Goal: Transaction & Acquisition: Obtain resource

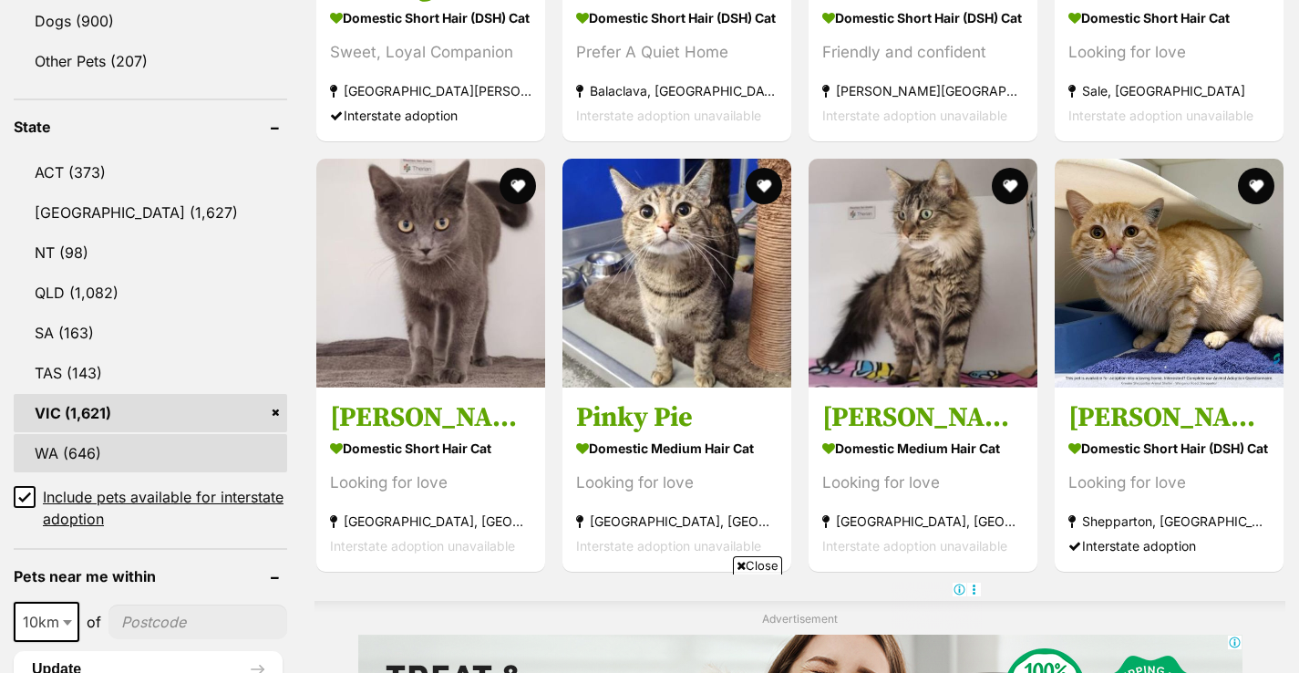
scroll to position [1062, 0]
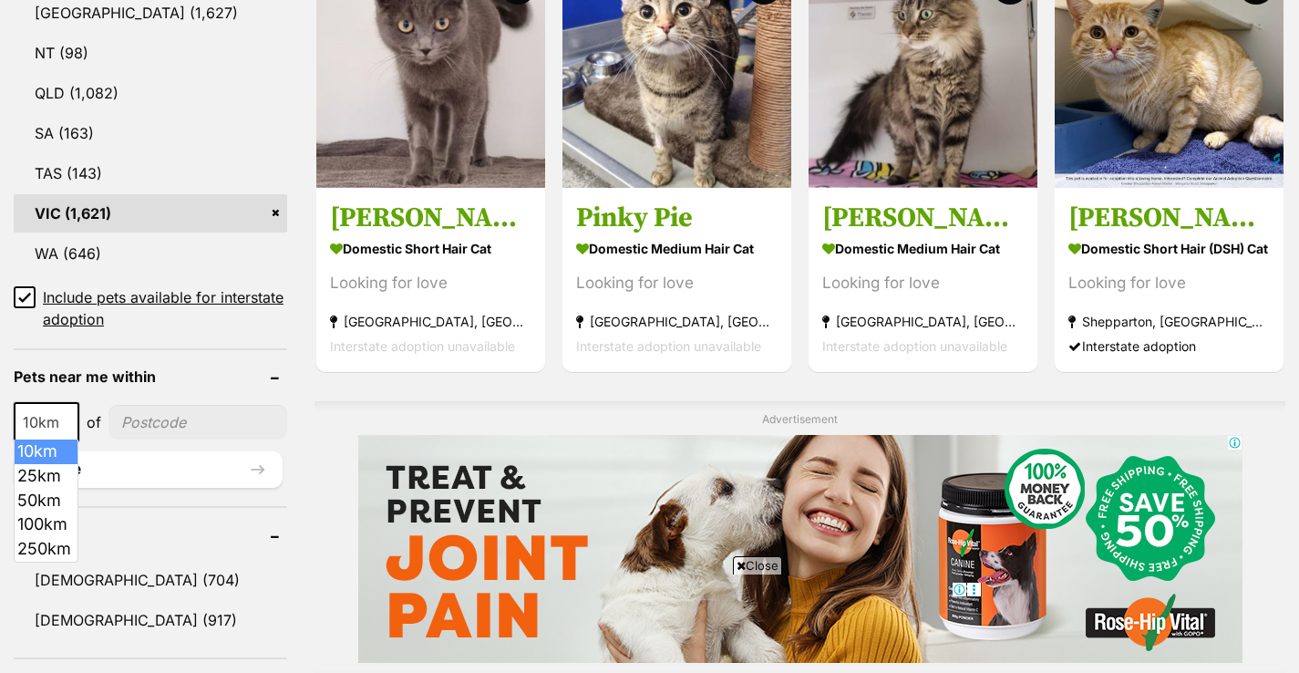
click at [67, 421] on b at bounding box center [67, 422] width 9 height 5
select select "50"
click at [210, 417] on input"] "postcode" at bounding box center [199, 422] width 176 height 35
type input"] "3156"
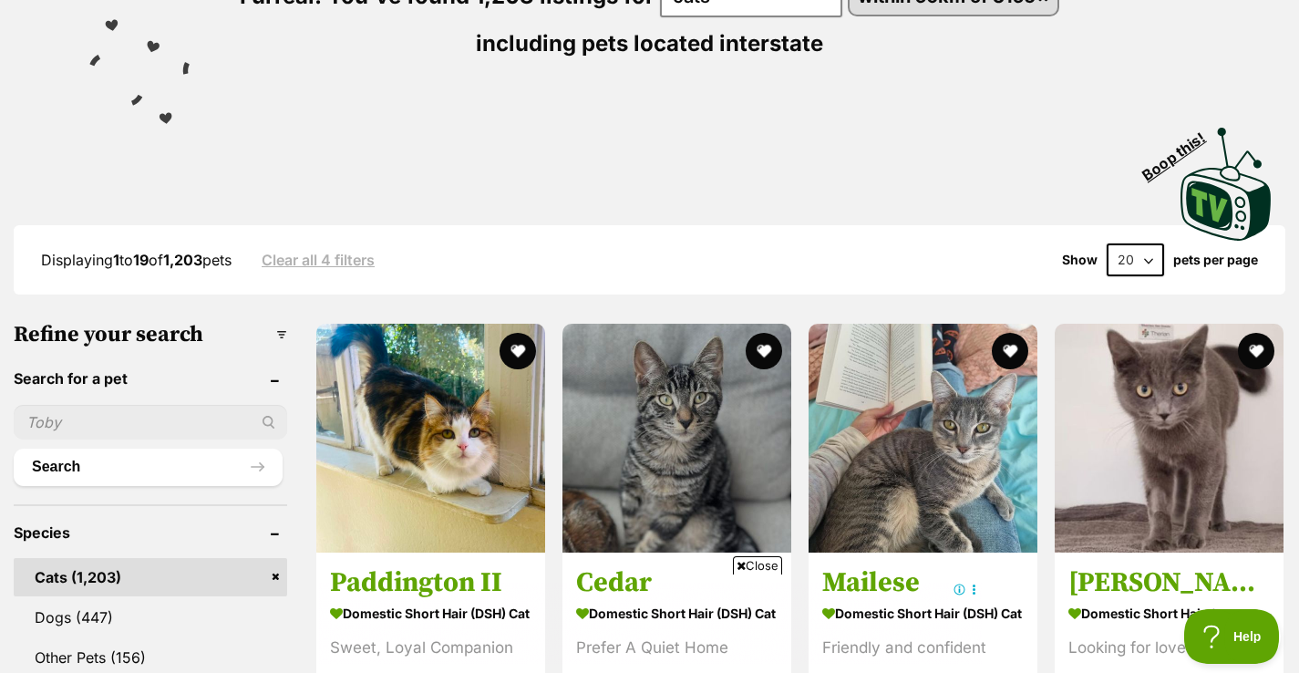
scroll to position [263, 0]
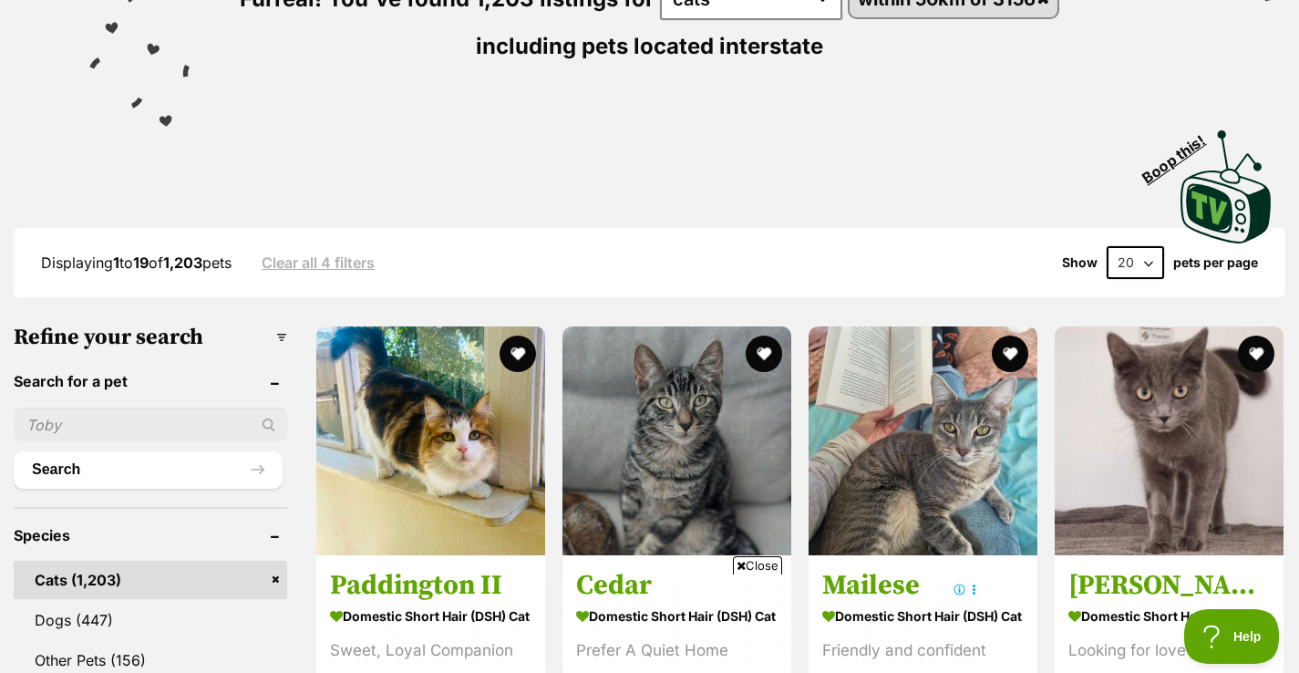
select select "60"
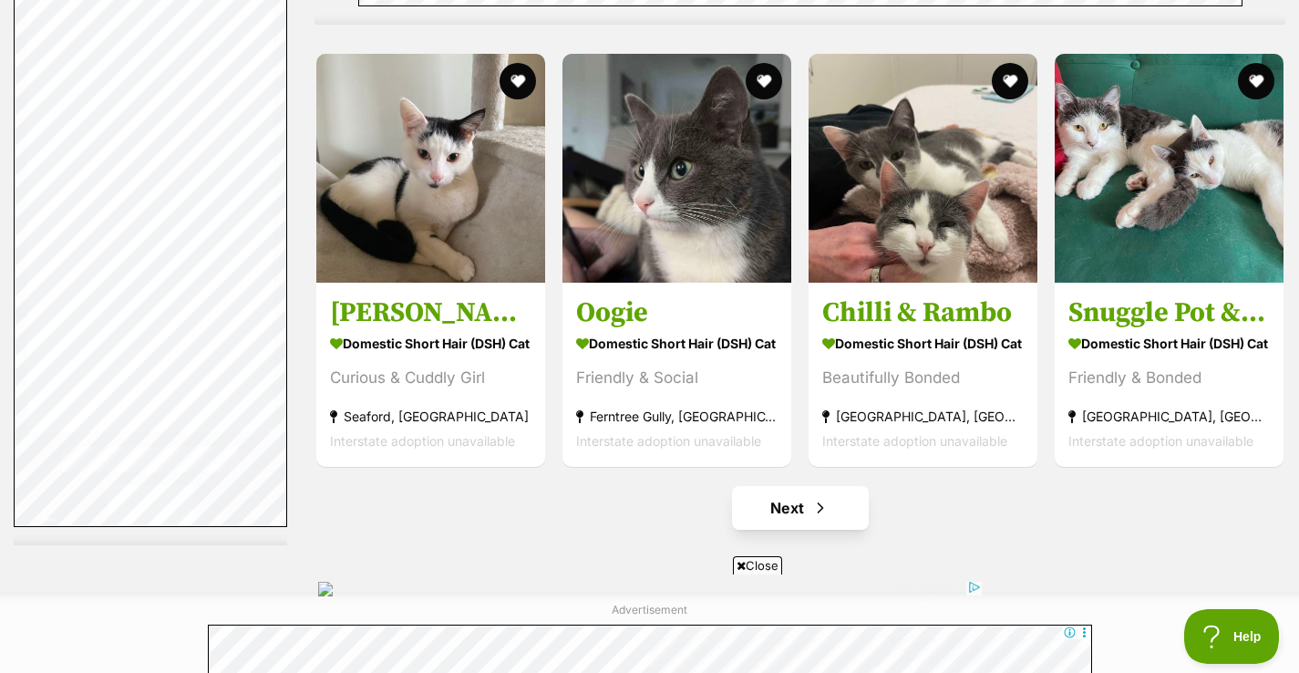
click at [802, 501] on link "Next" at bounding box center [800, 508] width 137 height 44
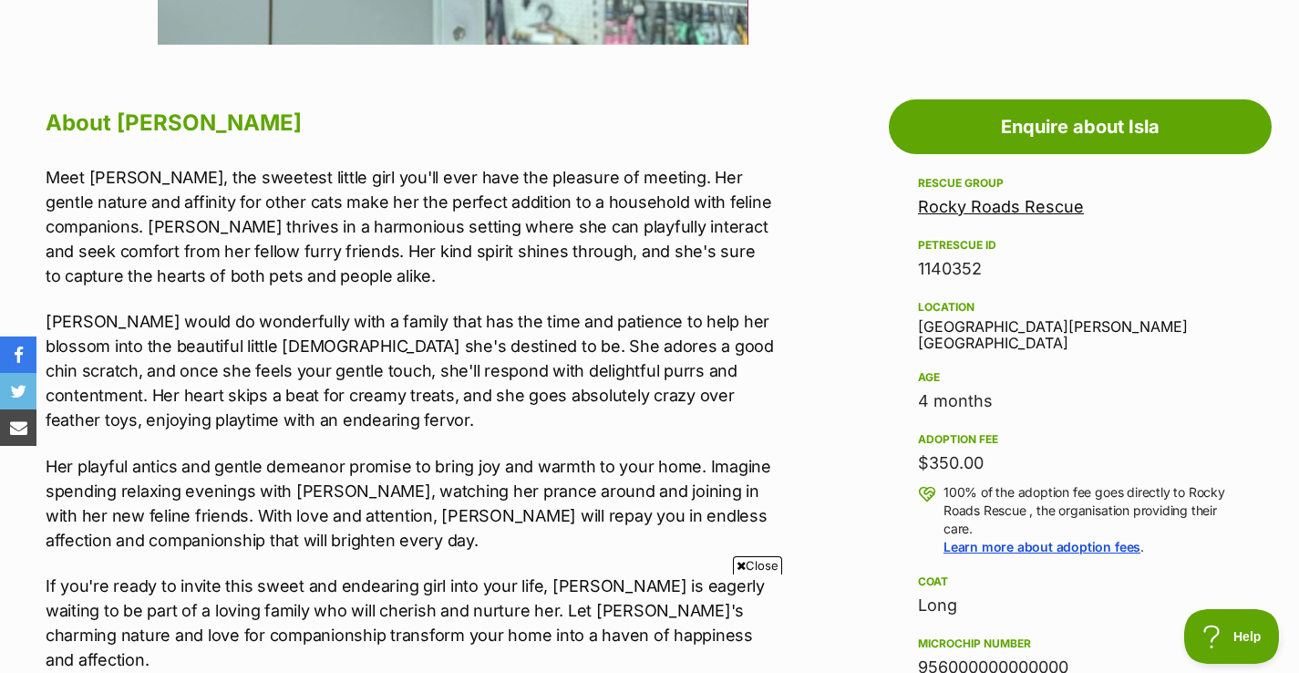
scroll to position [969, 0]
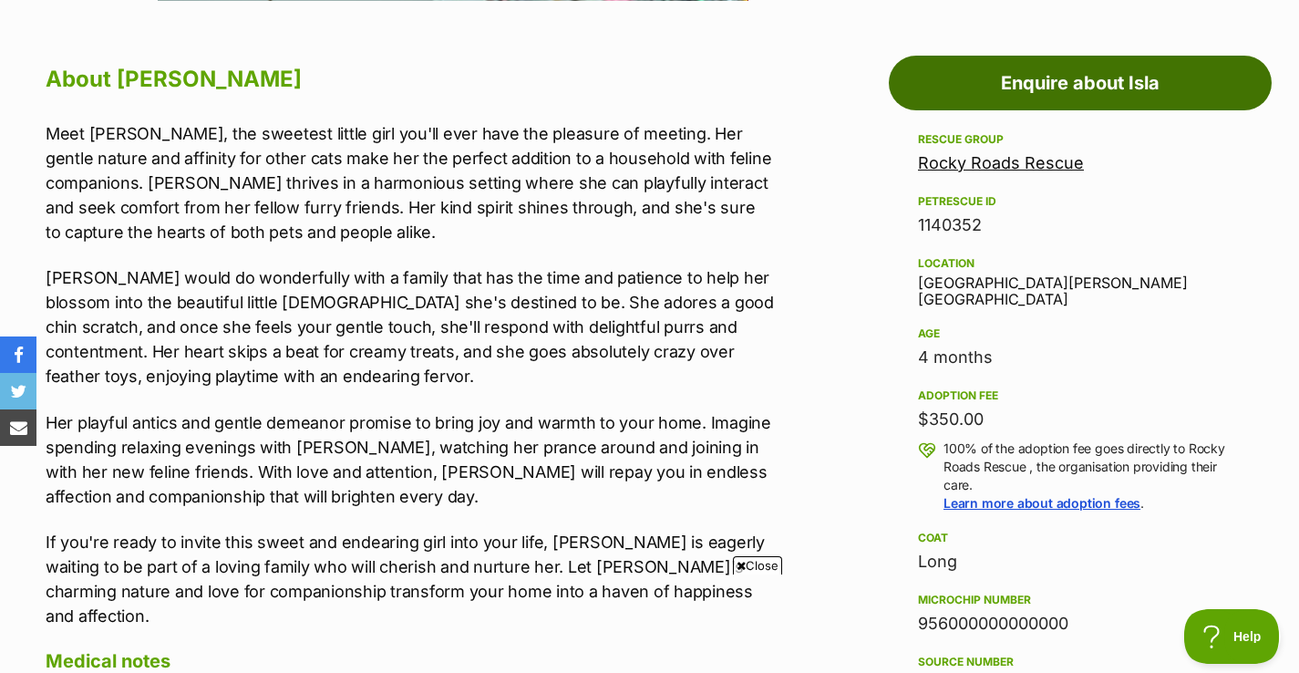
click at [1161, 62] on link "Enquire about Isla" at bounding box center [1079, 83] width 383 height 55
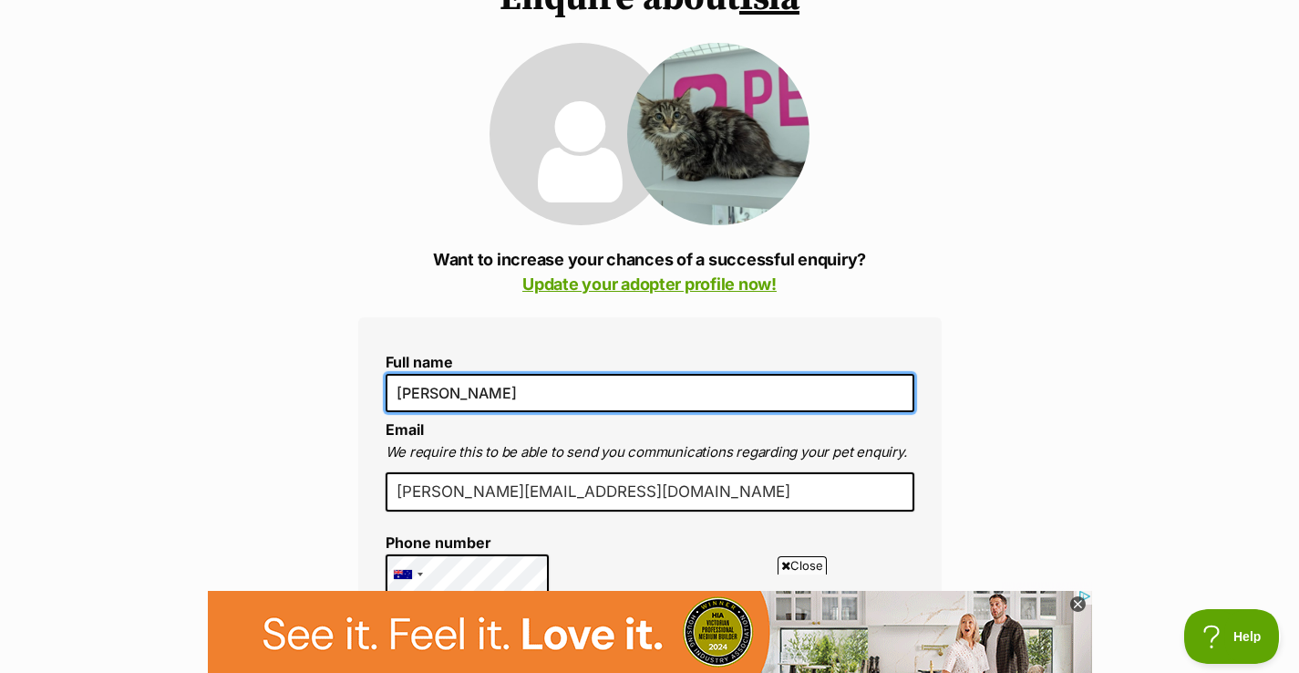
click at [491, 390] on input "[PERSON_NAME]" at bounding box center [649, 393] width 529 height 38
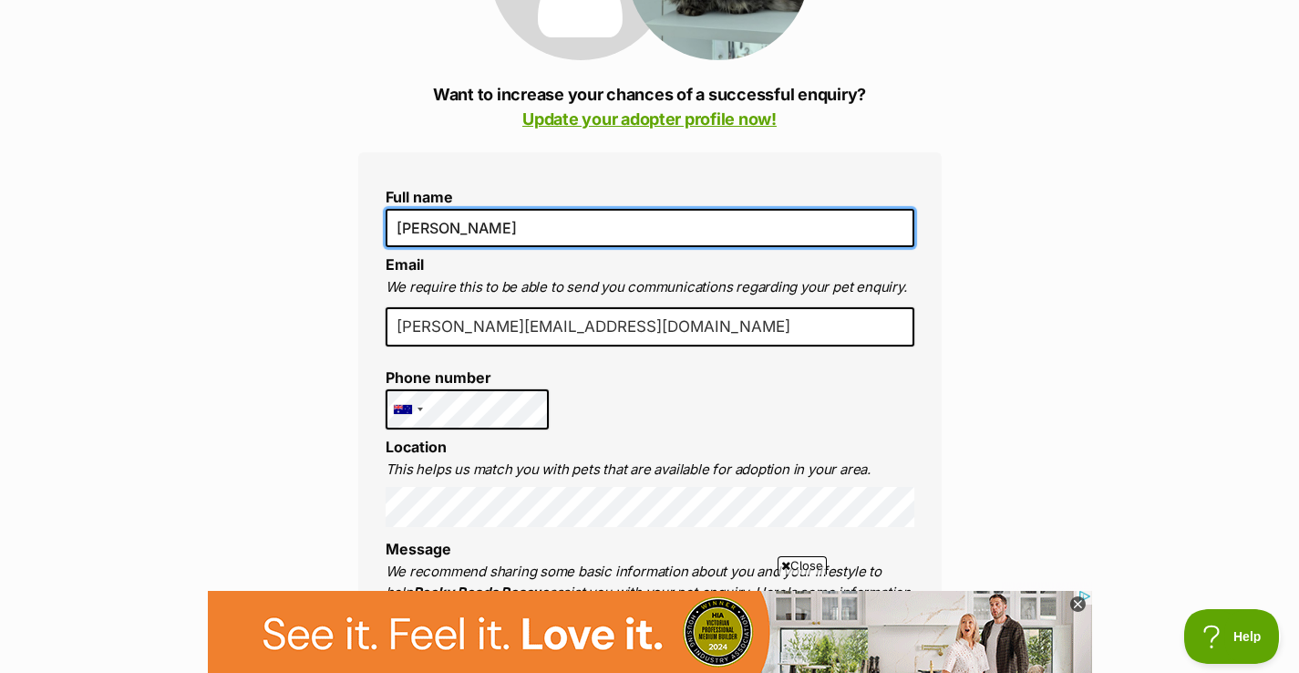
scroll to position [360, 0]
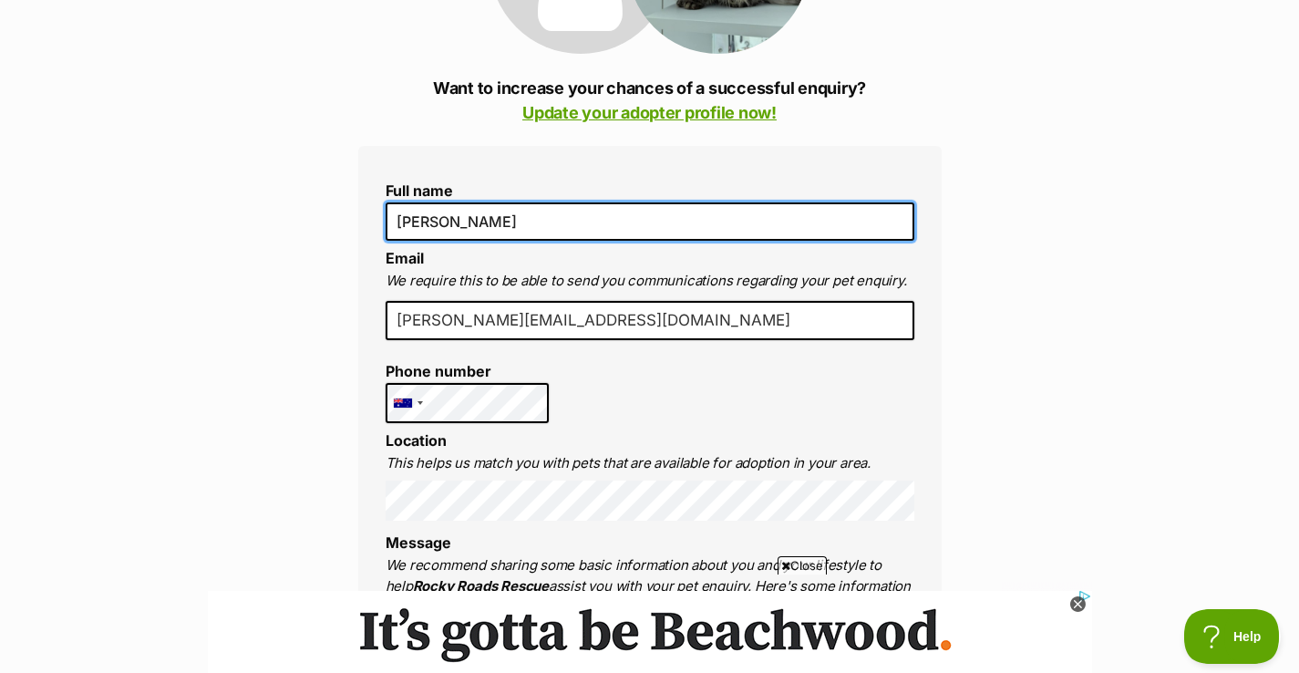
type input "Nicole Hacking"
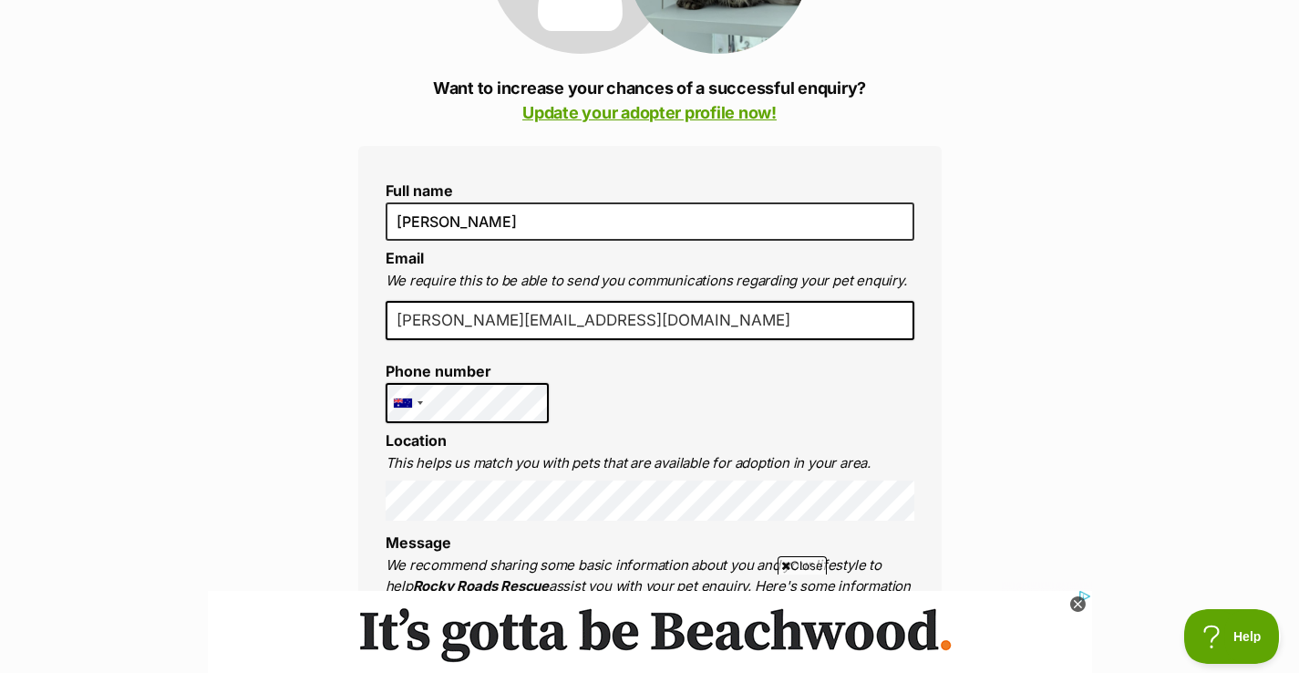
click at [550, 324] on input "nicole.biggelaar@gmail.com" at bounding box center [649, 321] width 529 height 40
type input "nicole.biggelaar@yahoo.com.au"
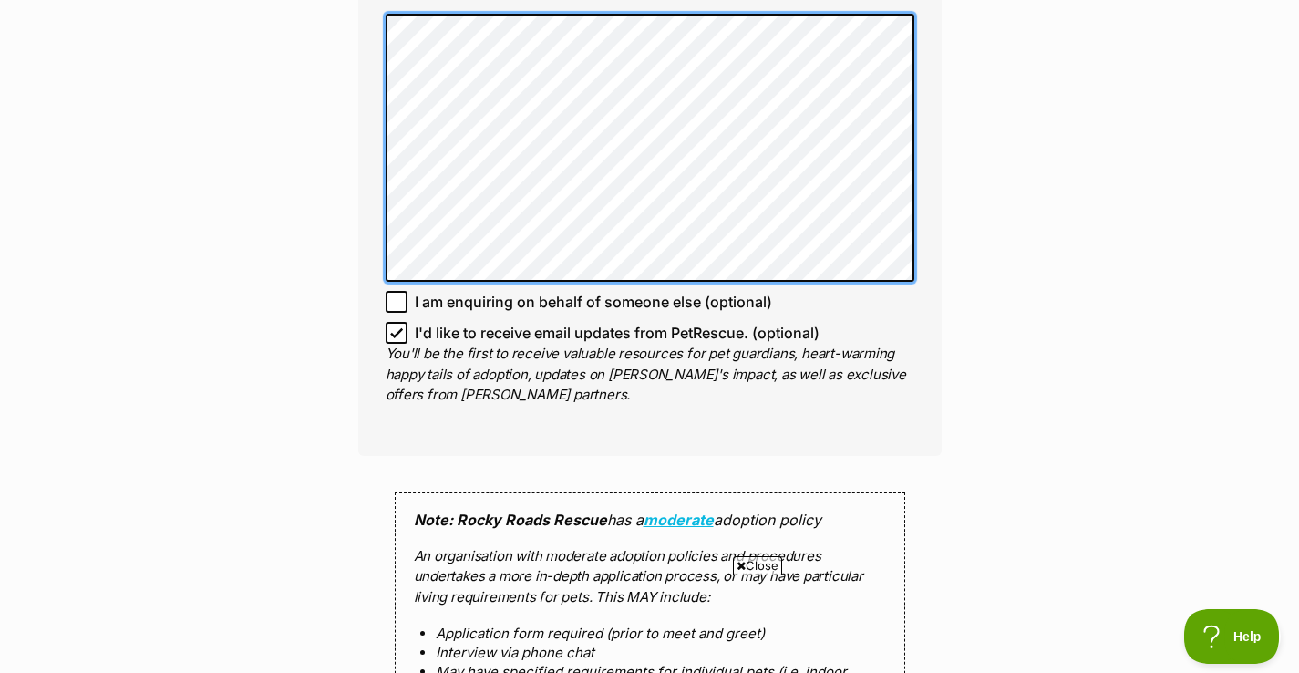
scroll to position [1317, 0]
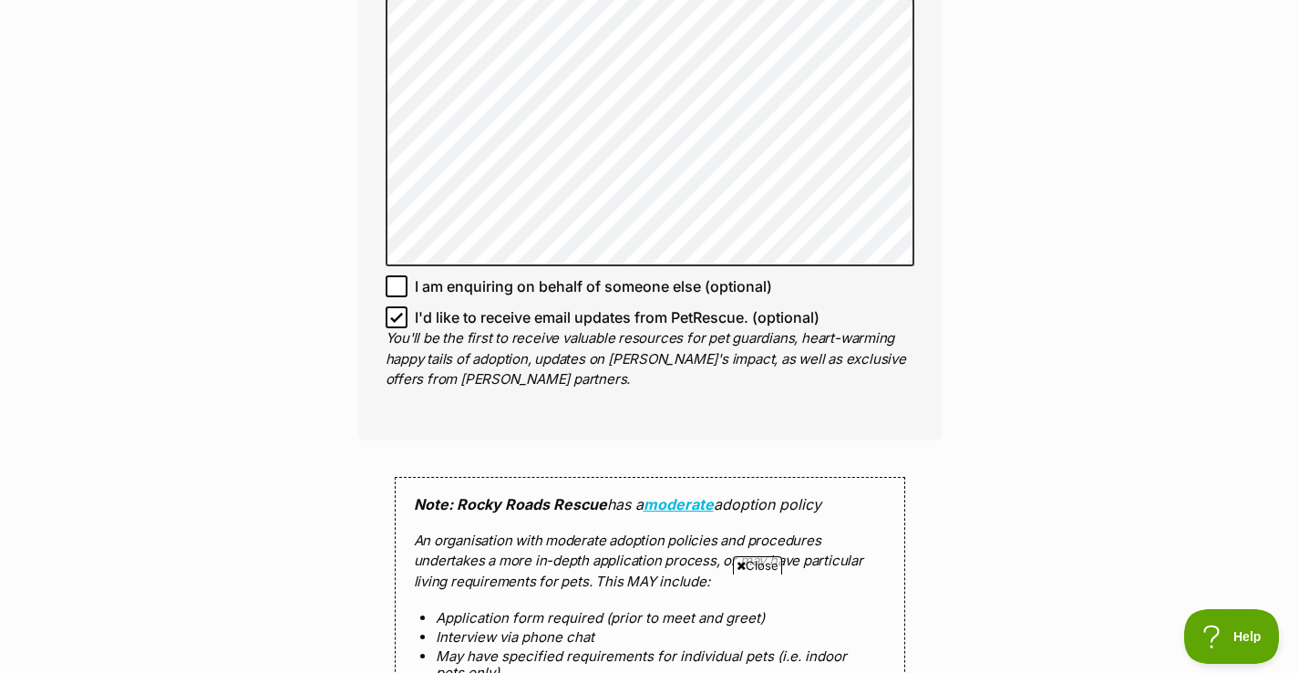
click at [538, 310] on span "I'd like to receive email updates from PetRescue. (optional)" at bounding box center [617, 317] width 405 height 22
click at [407, 310] on input "I'd like to receive email updates from PetRescue. (optional)" at bounding box center [396, 317] width 22 height 22
checkbox input "false"
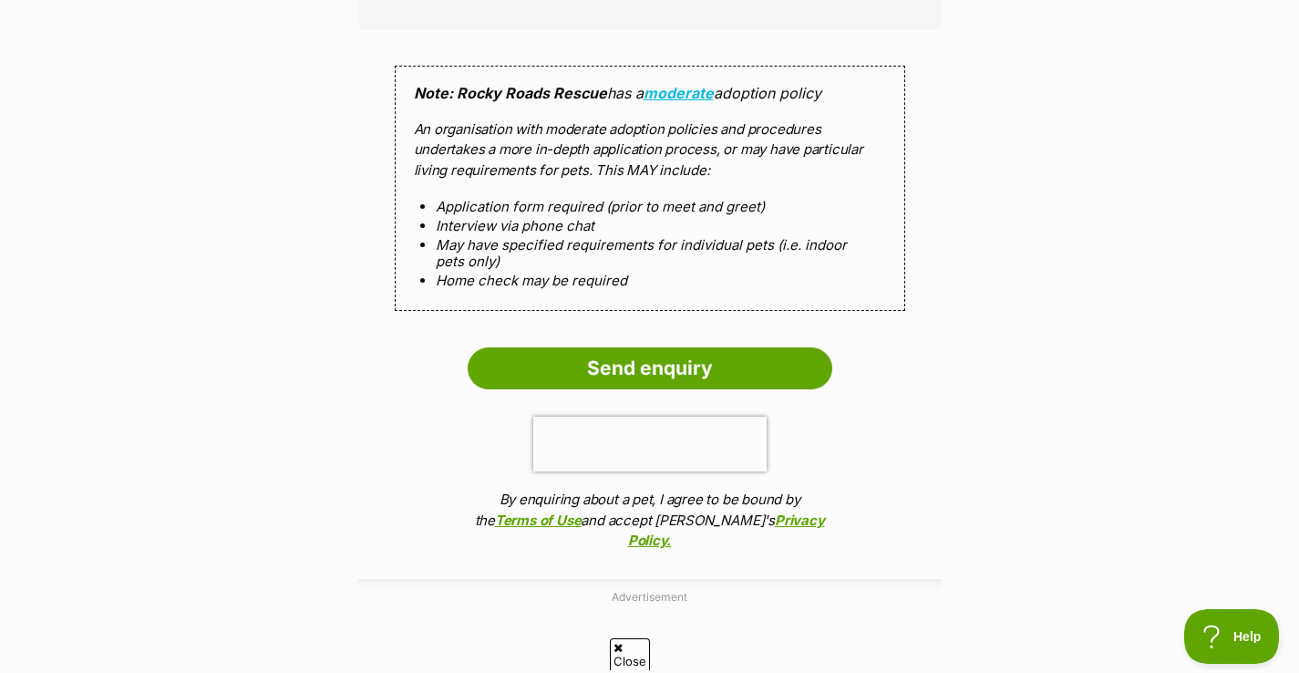
scroll to position [0, 0]
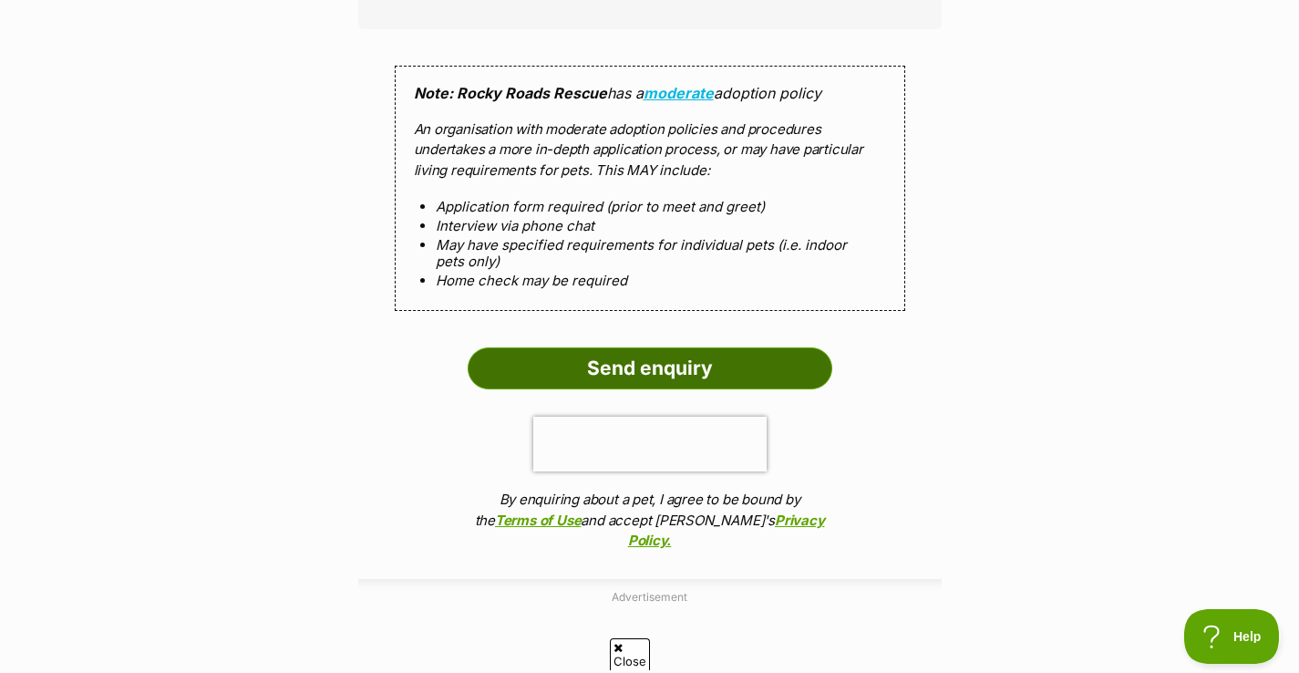
click at [638, 366] on input "Send enquiry" at bounding box center [649, 368] width 365 height 42
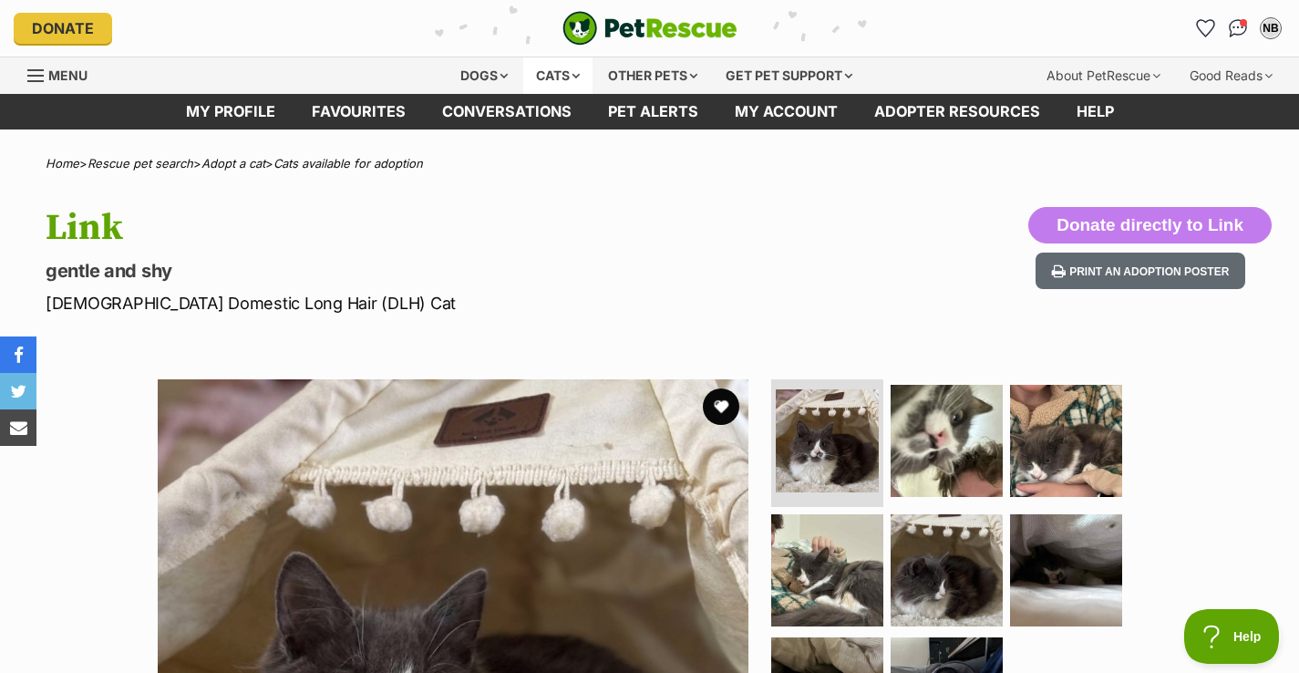
click at [576, 71] on div "Cats" at bounding box center [557, 75] width 69 height 36
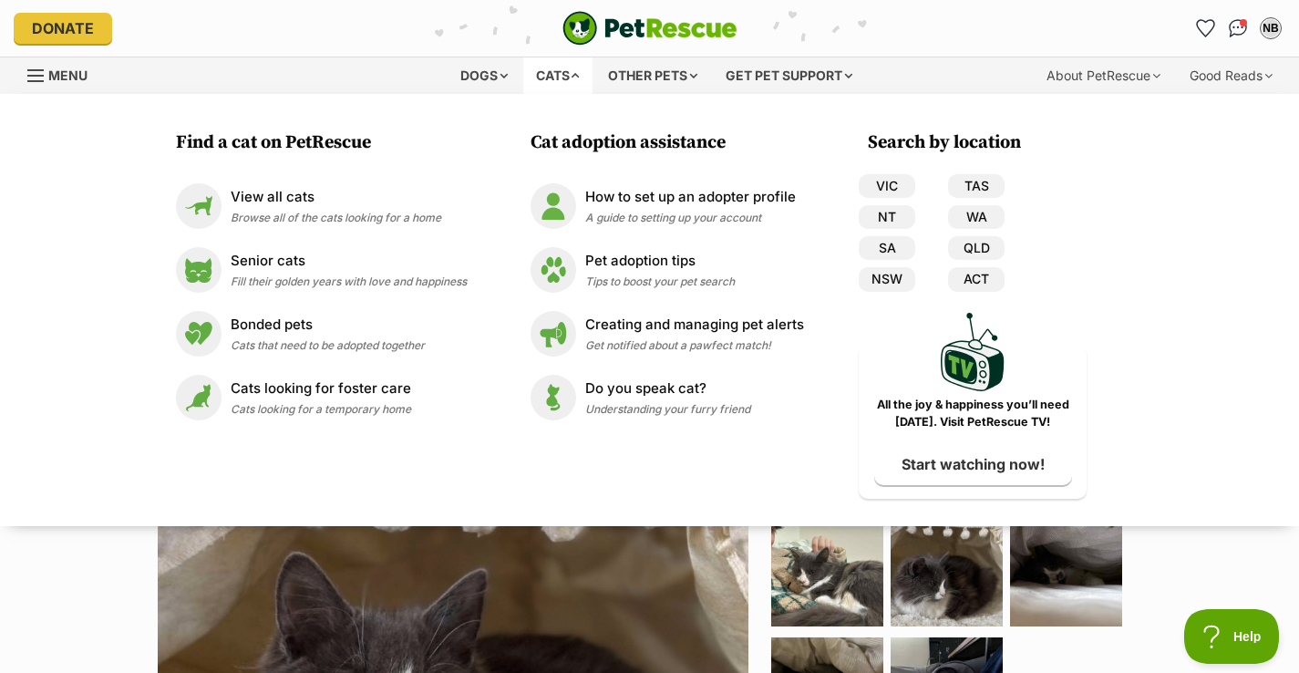
click at [50, 85] on link "Menu" at bounding box center [63, 73] width 73 height 33
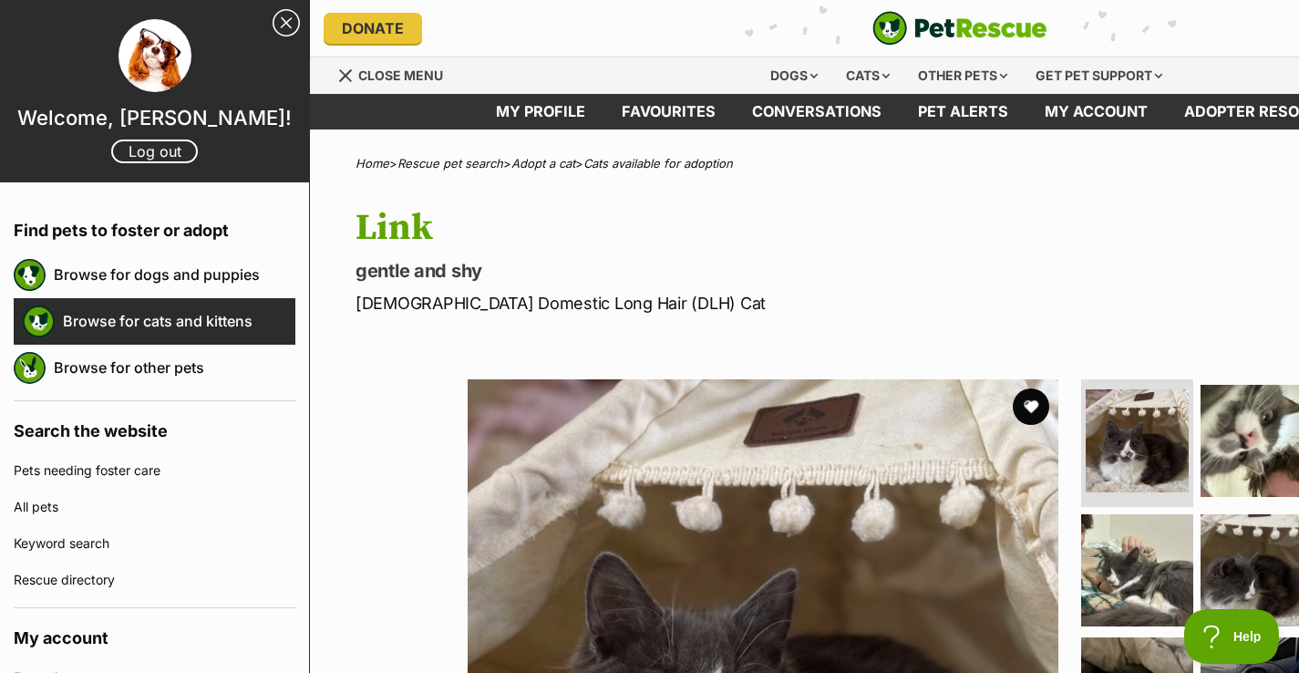
click at [92, 327] on link "Browse for cats and kittens" at bounding box center [179, 321] width 232 height 38
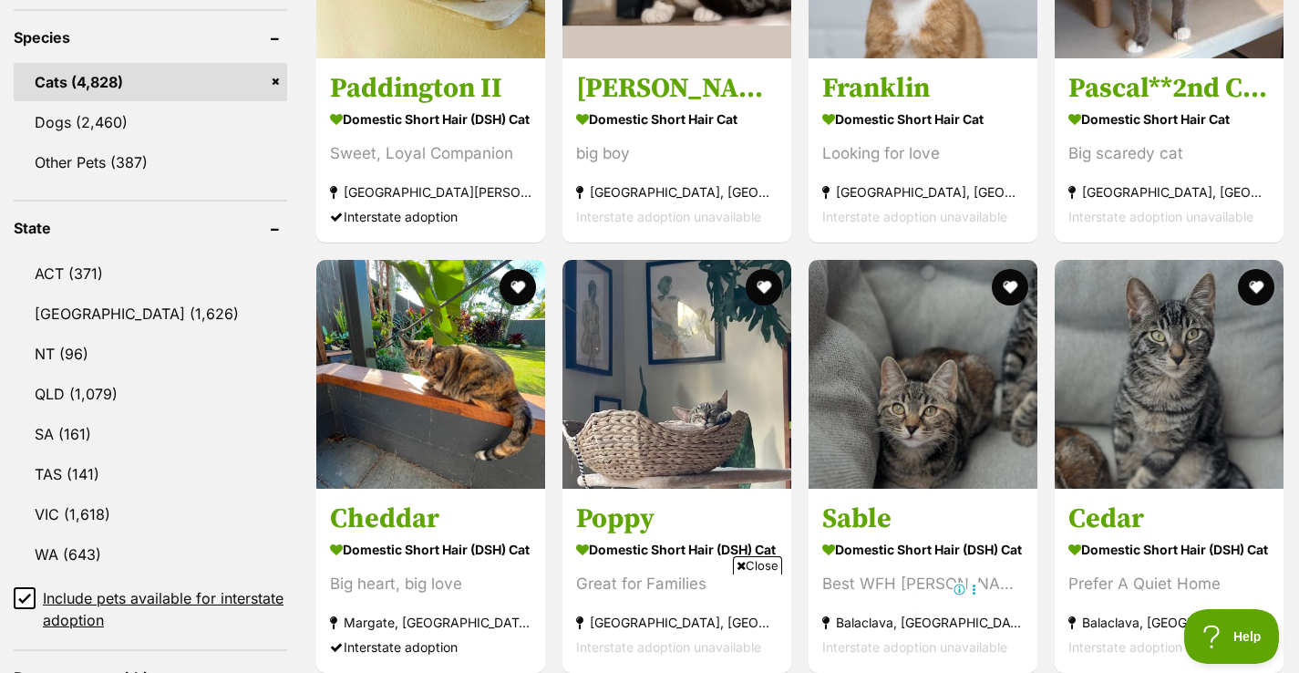
scroll to position [768, 0]
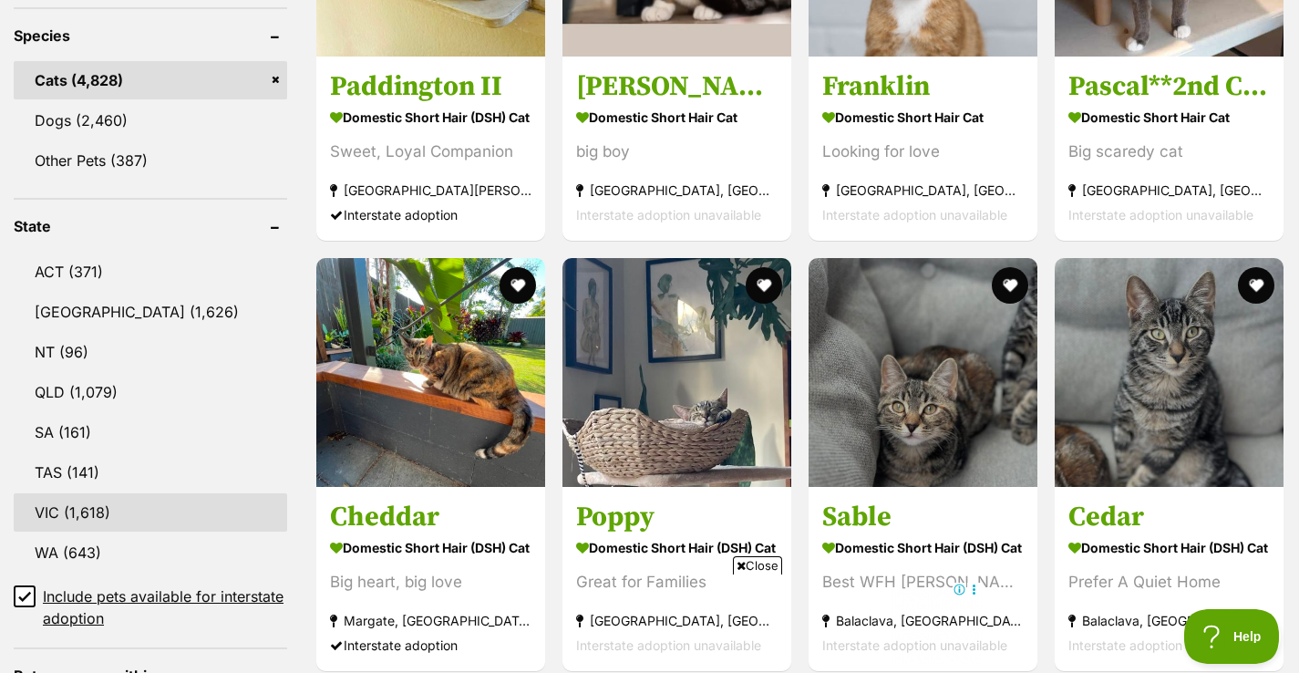
click at [43, 516] on link "VIC (1,618)" at bounding box center [150, 512] width 273 height 38
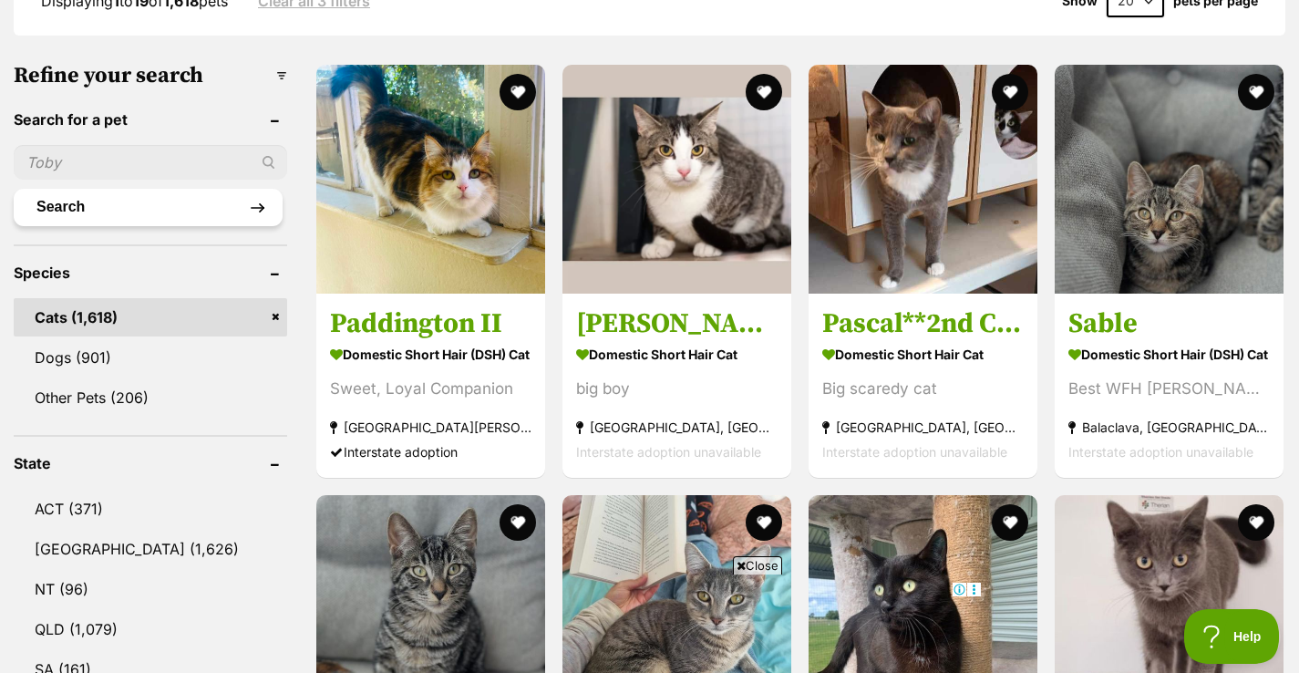
click at [137, 208] on button "Search" at bounding box center [148, 207] width 269 height 36
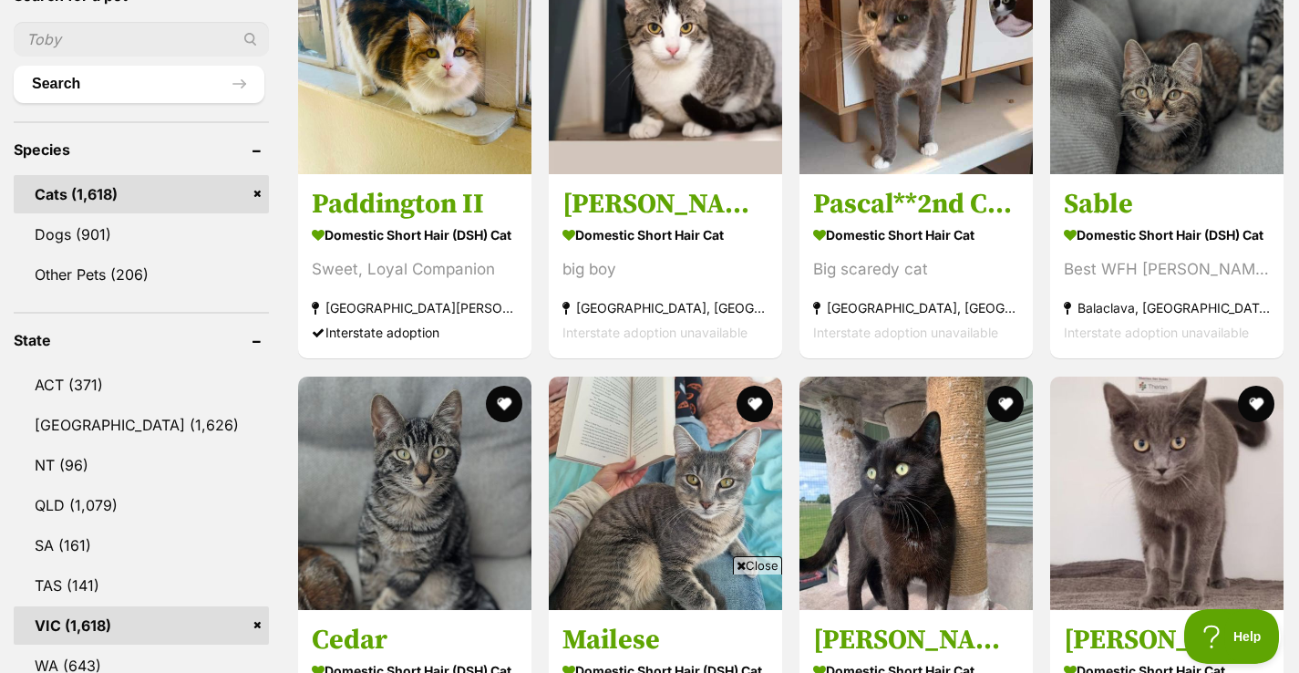
click at [132, 56] on input "text" at bounding box center [141, 39] width 255 height 35
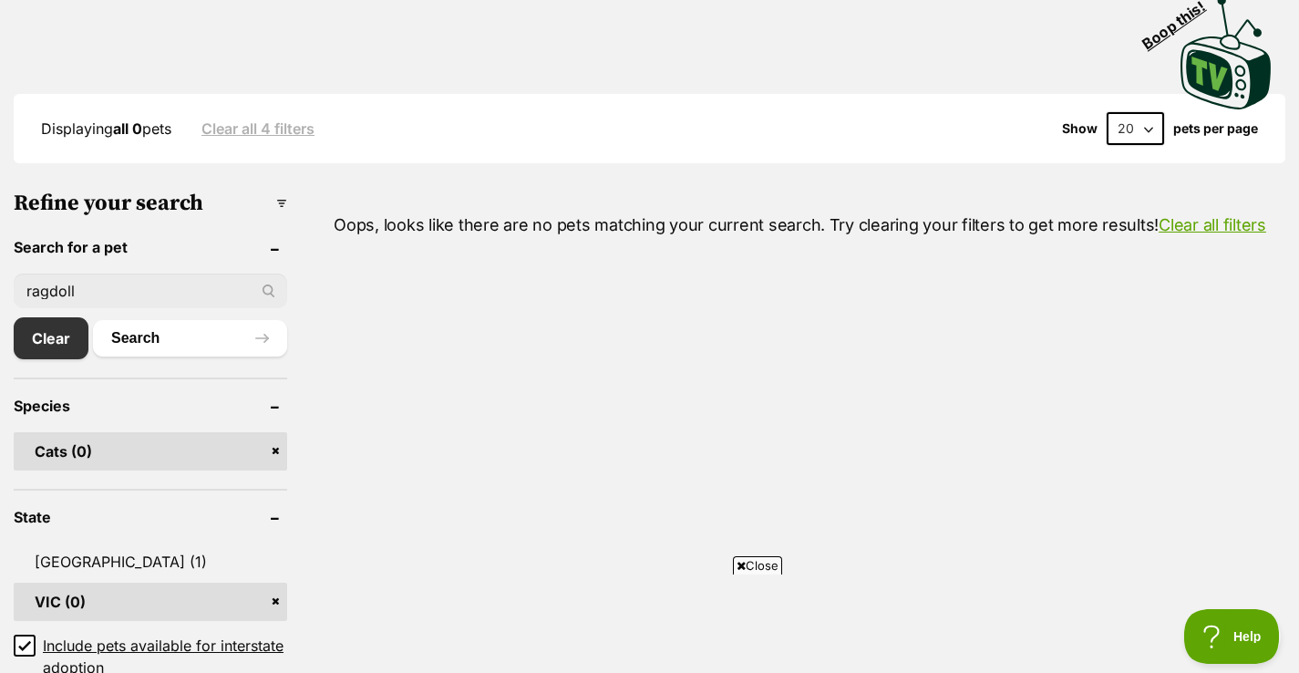
scroll to position [405, 0]
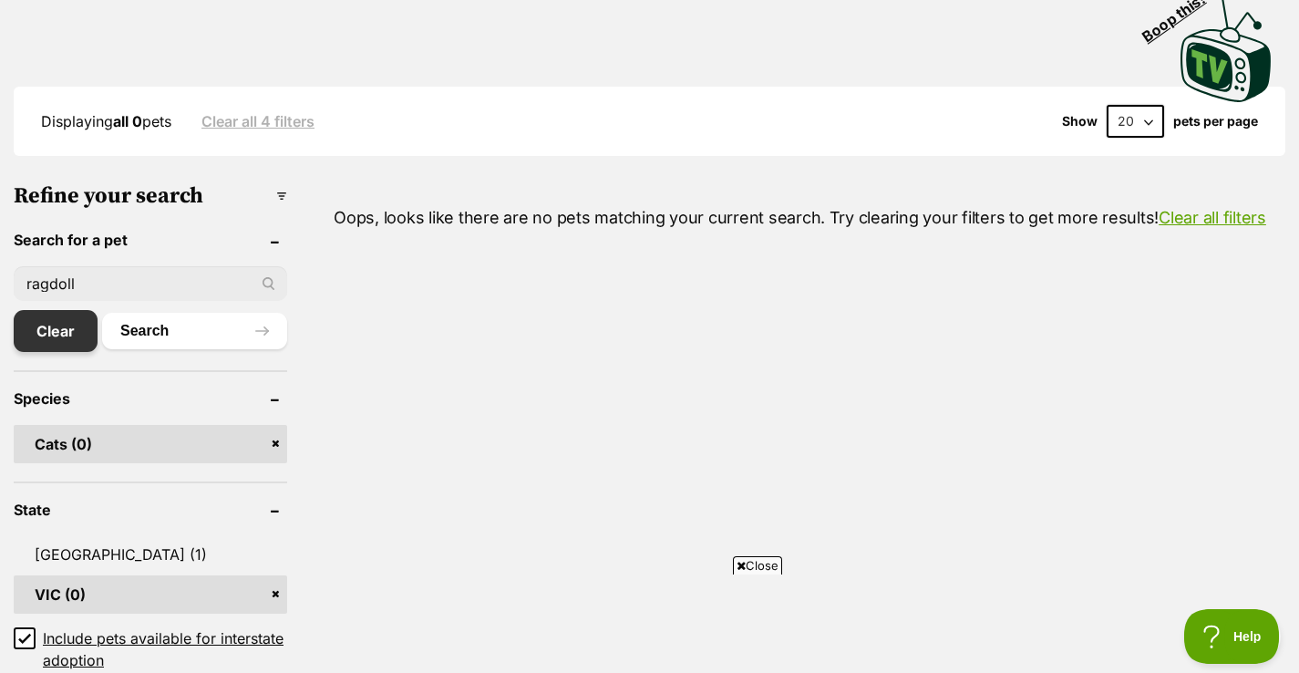
click at [49, 332] on link "Clear" at bounding box center [56, 331] width 84 height 42
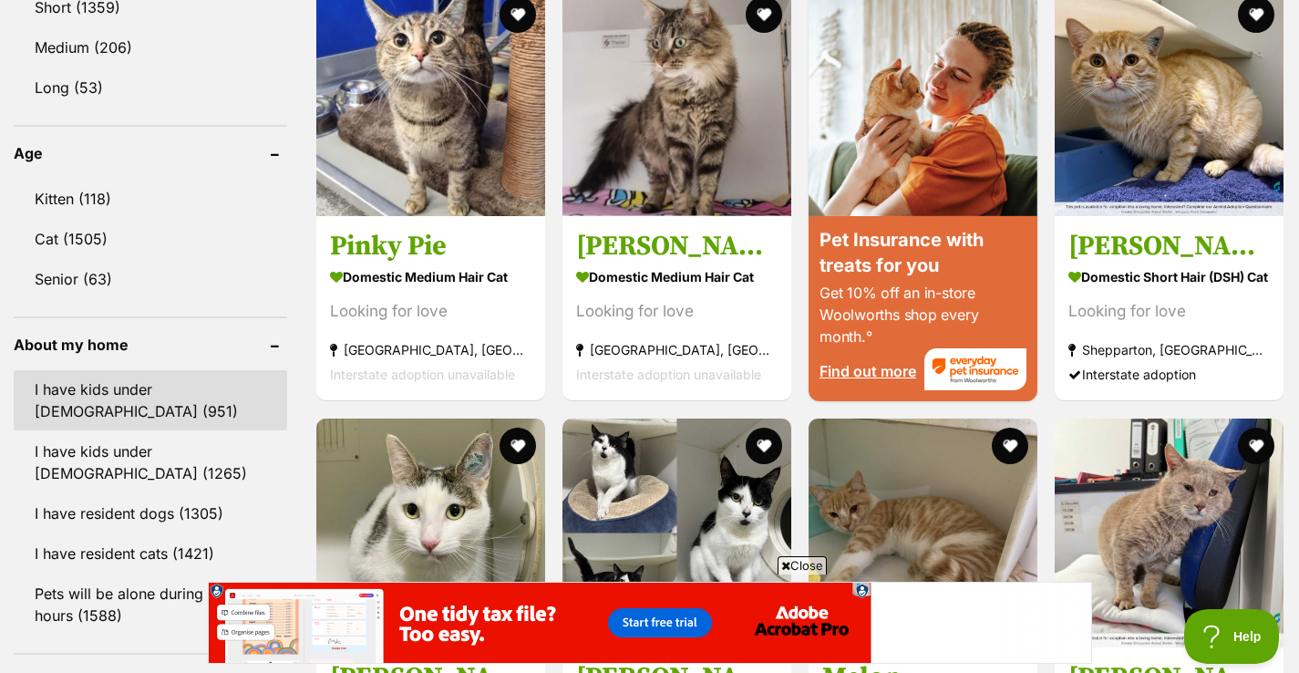
scroll to position [1804, 0]
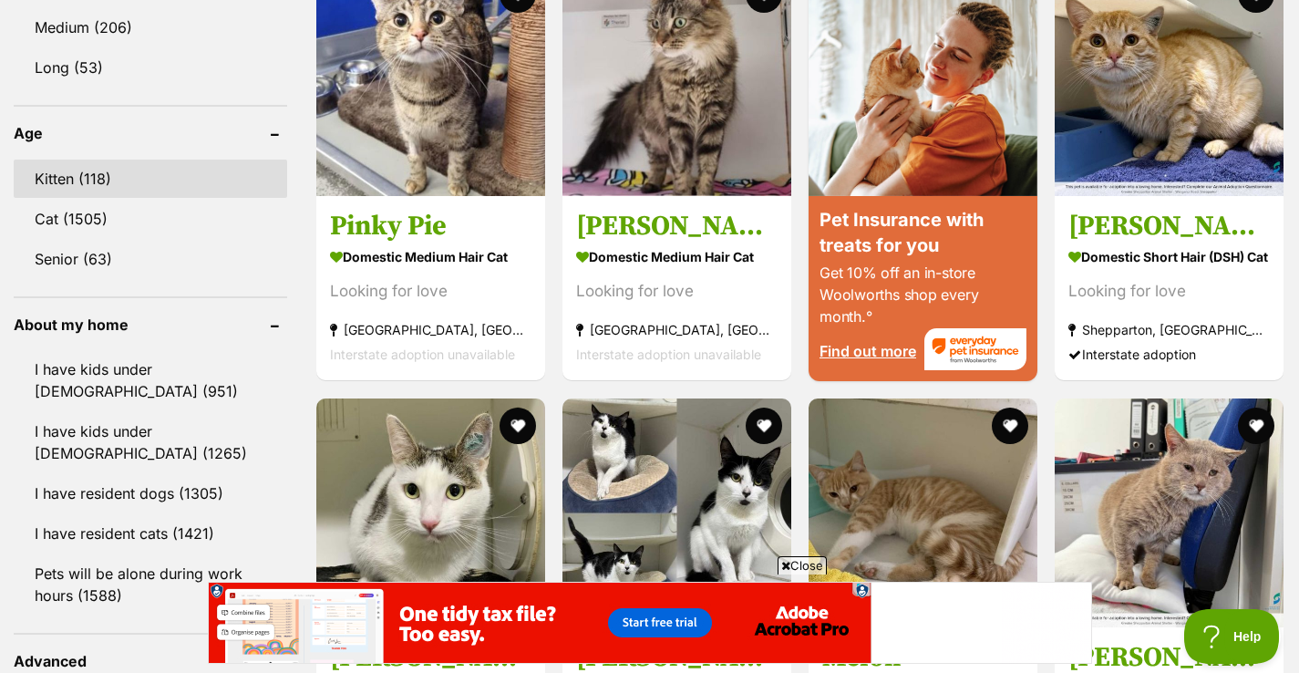
click at [100, 169] on link "Kitten (118)" at bounding box center [150, 178] width 273 height 38
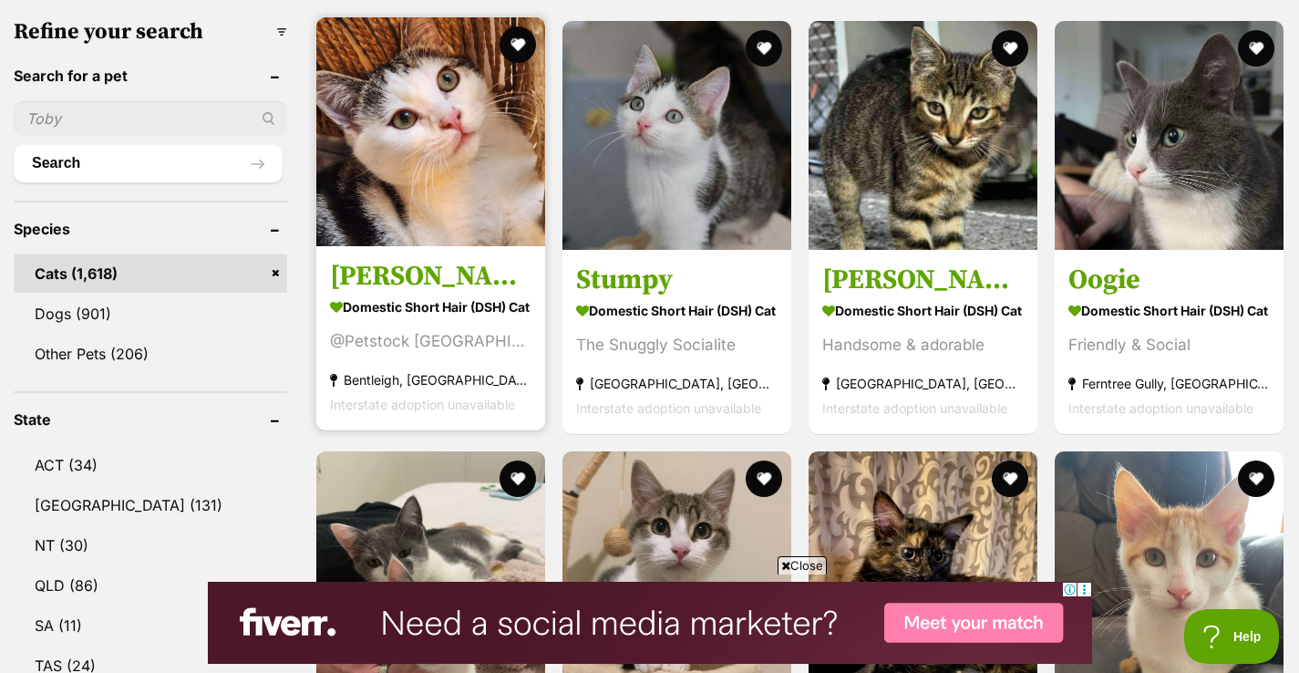
scroll to position [484, 0]
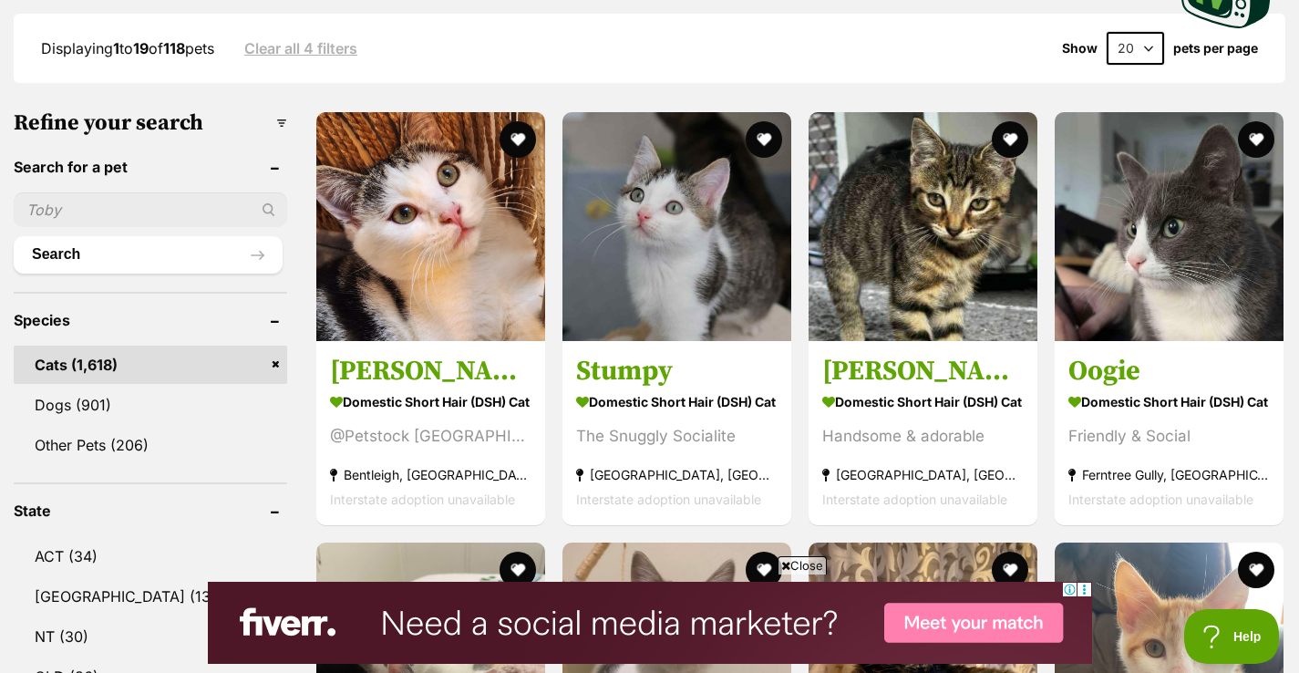
select select "60"
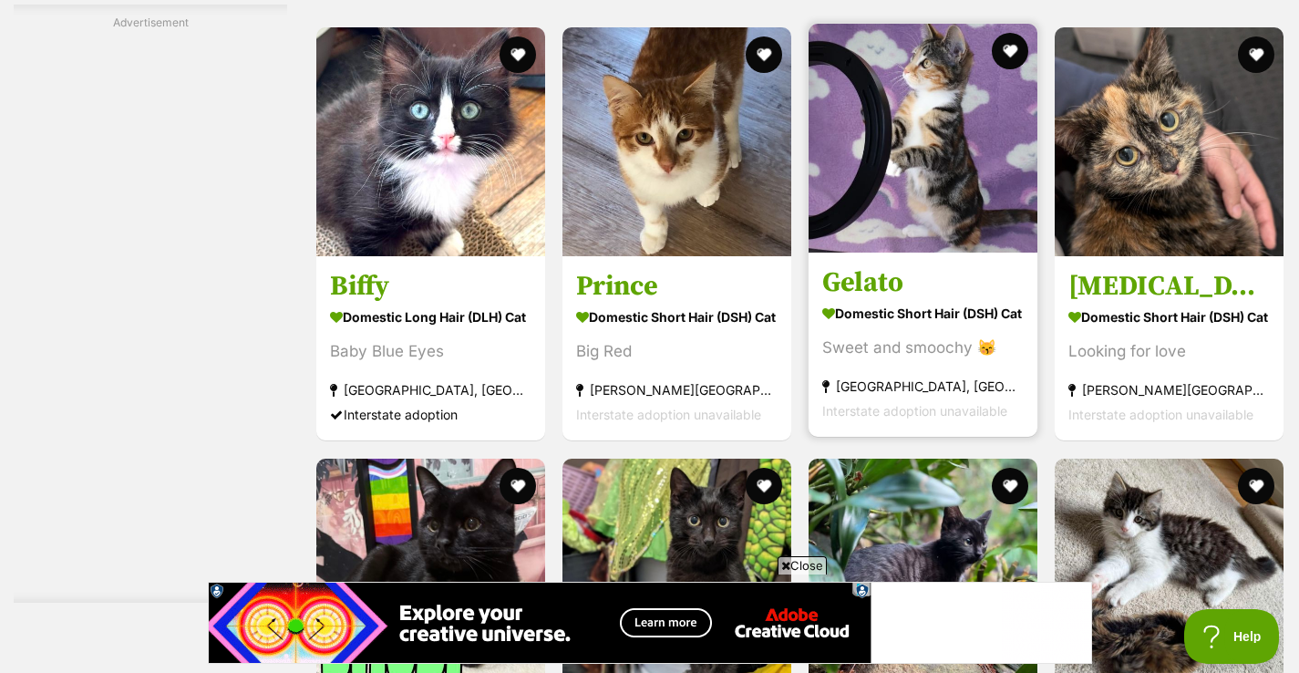
click at [886, 177] on img at bounding box center [922, 138] width 229 height 229
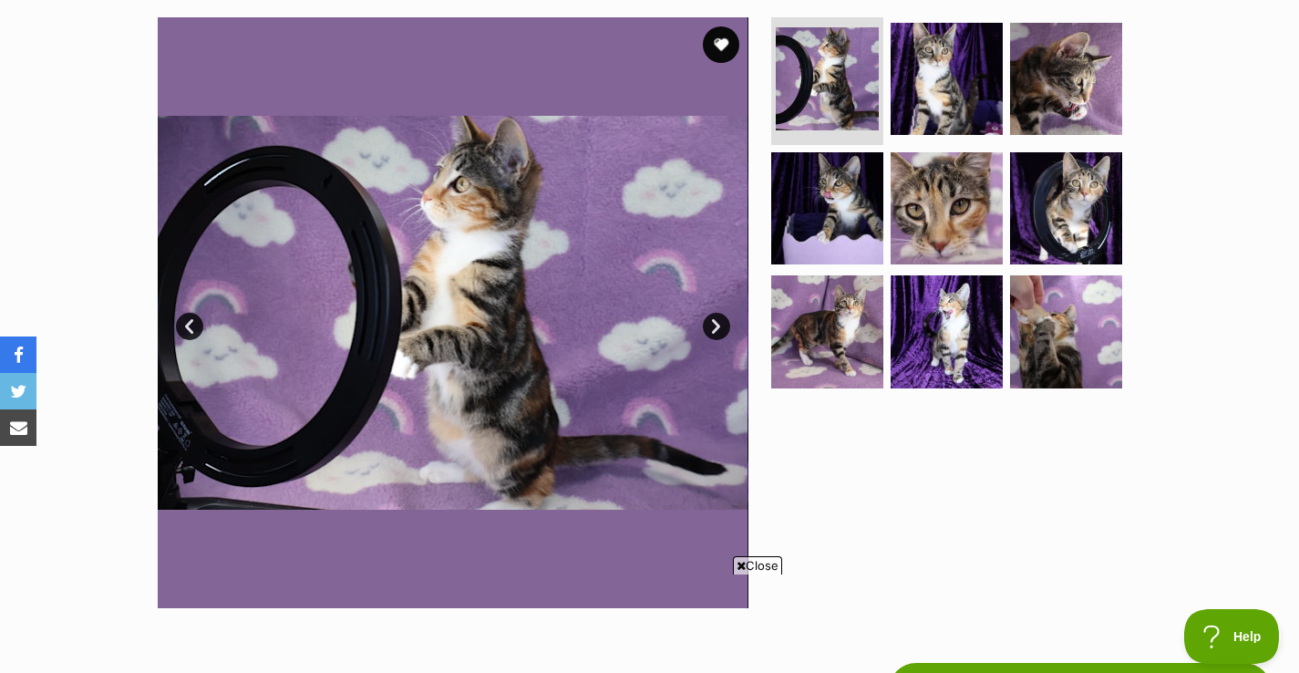
scroll to position [300, 0]
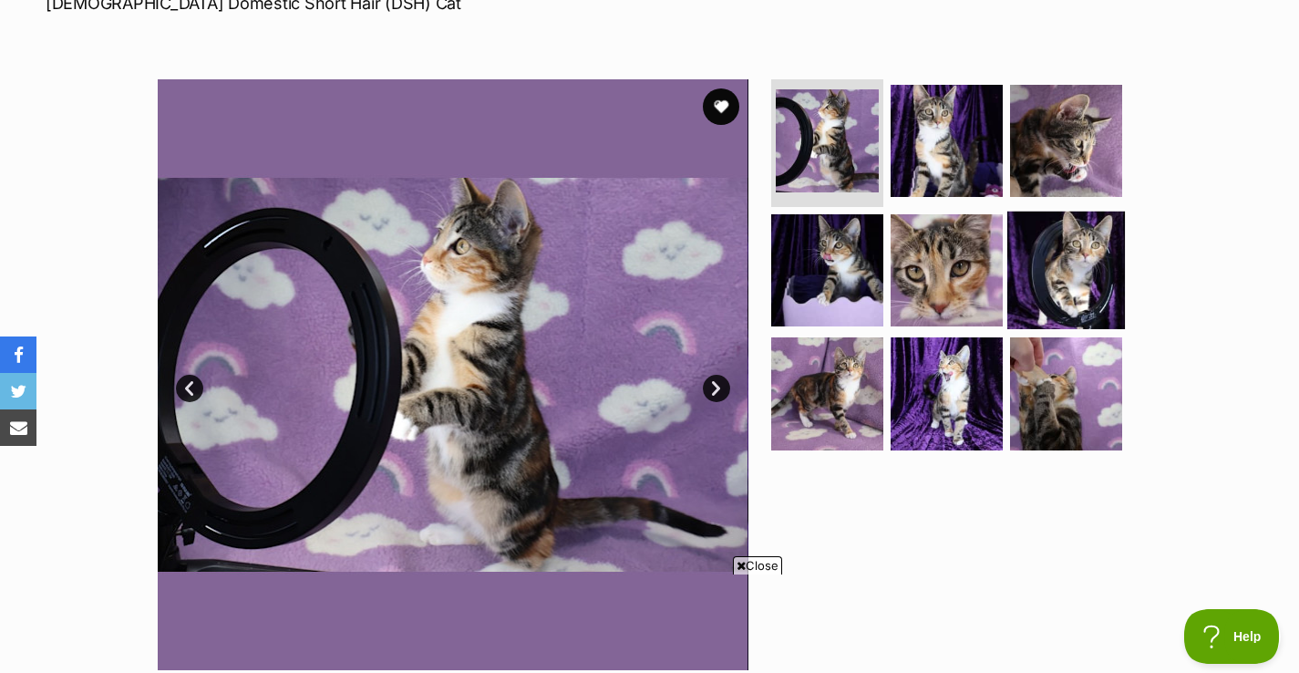
click at [1062, 242] on img at bounding box center [1066, 270] width 118 height 118
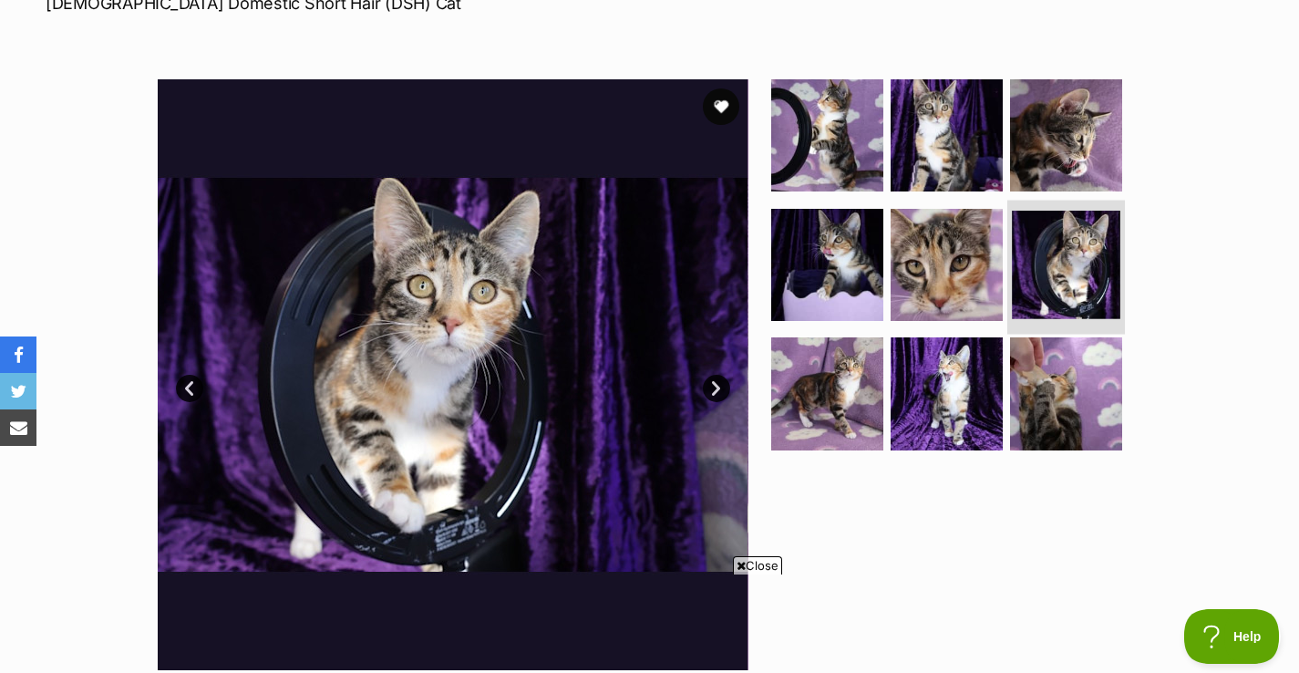
scroll to position [0, 0]
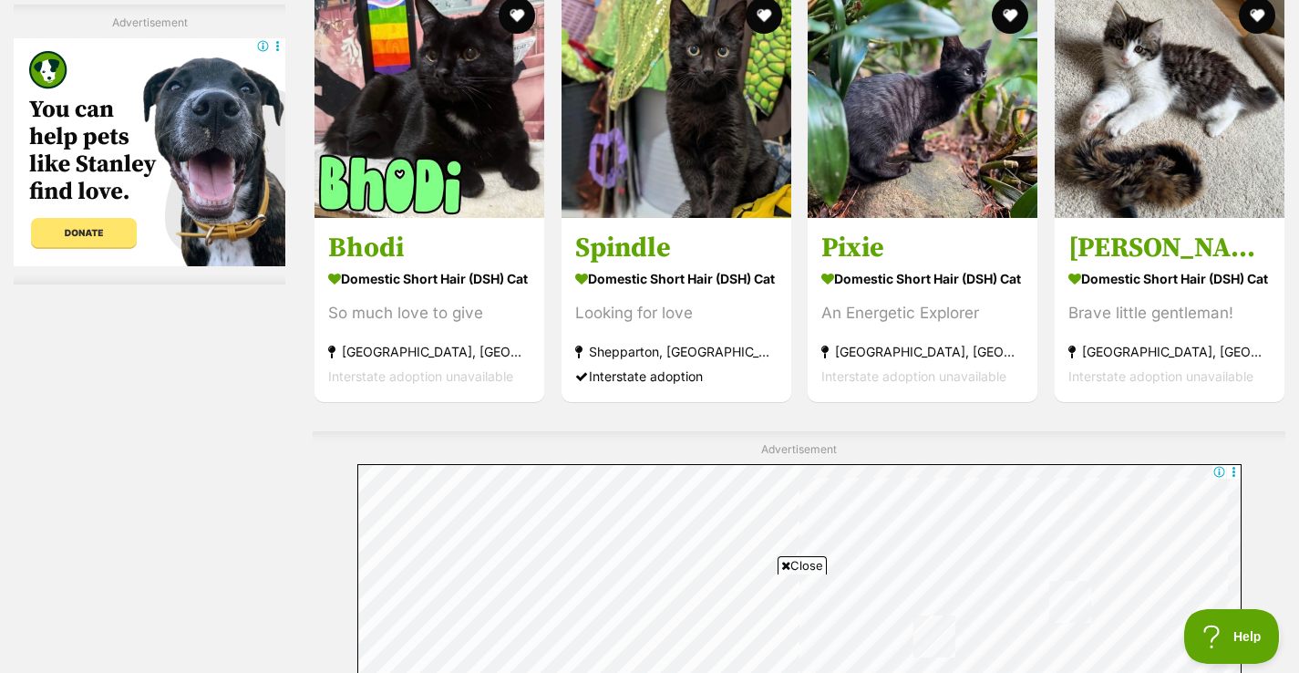
scroll to position [3877, 0]
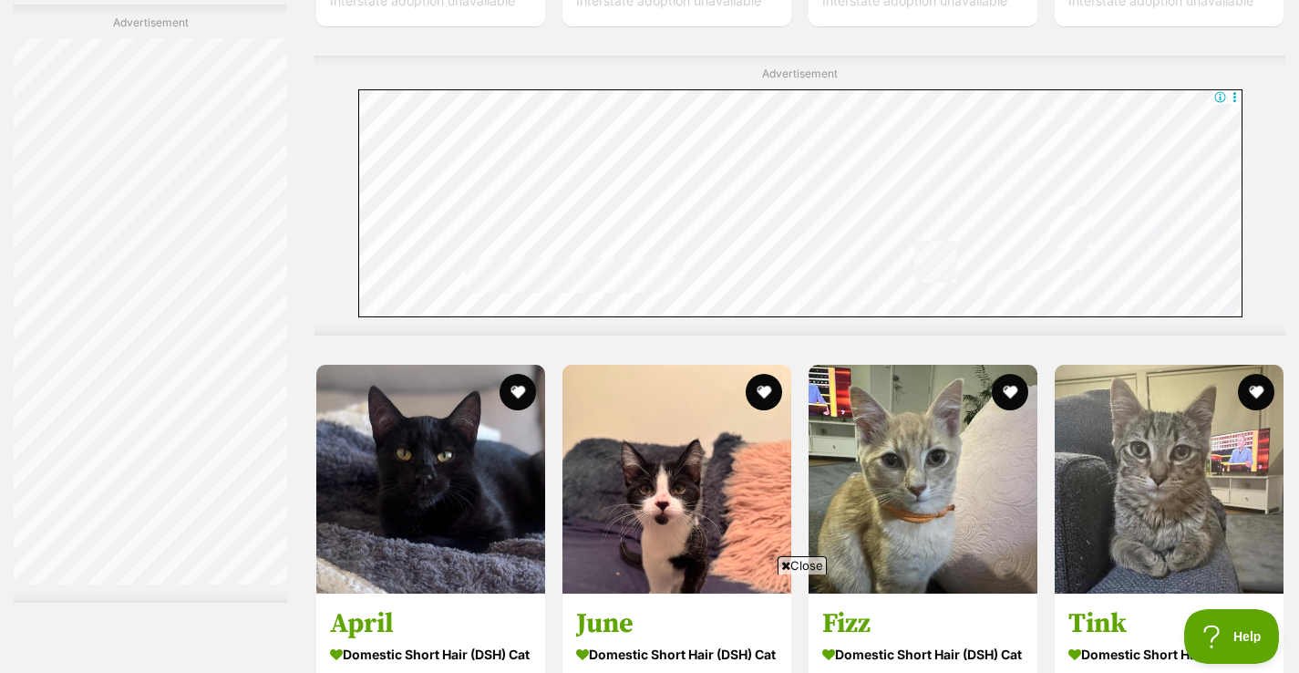
scroll to position [8304, 0]
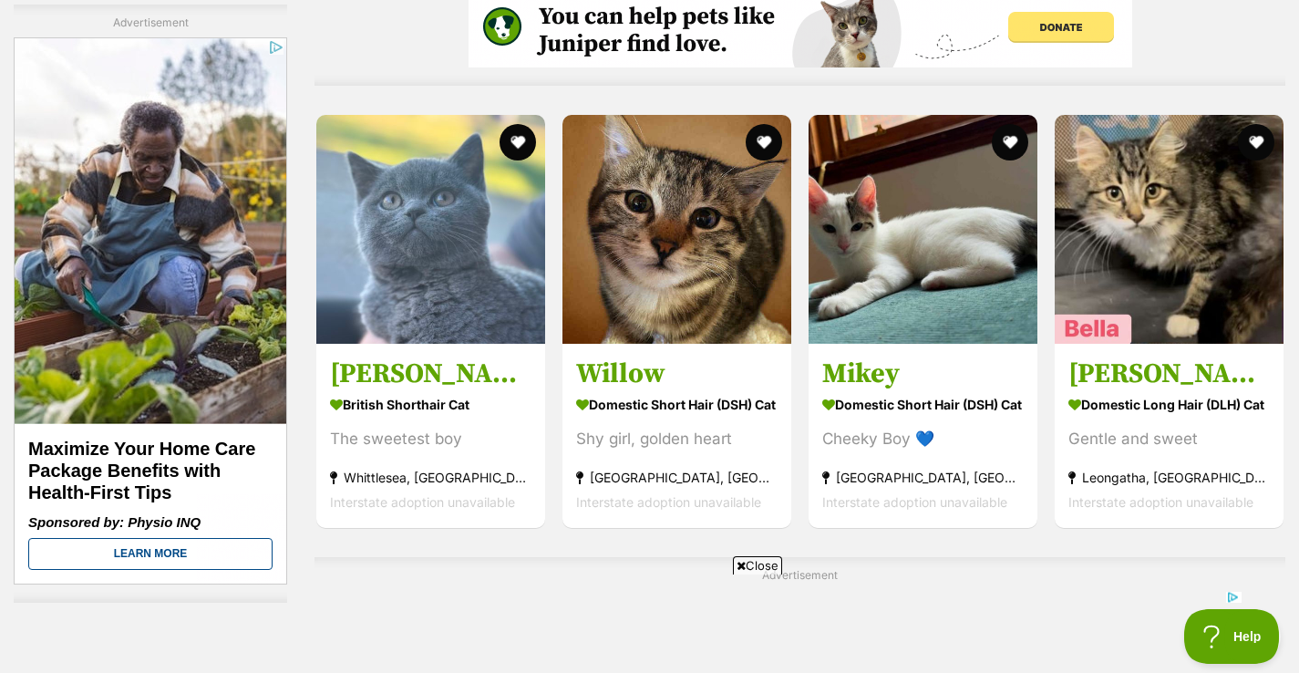
scroll to position [3466, 0]
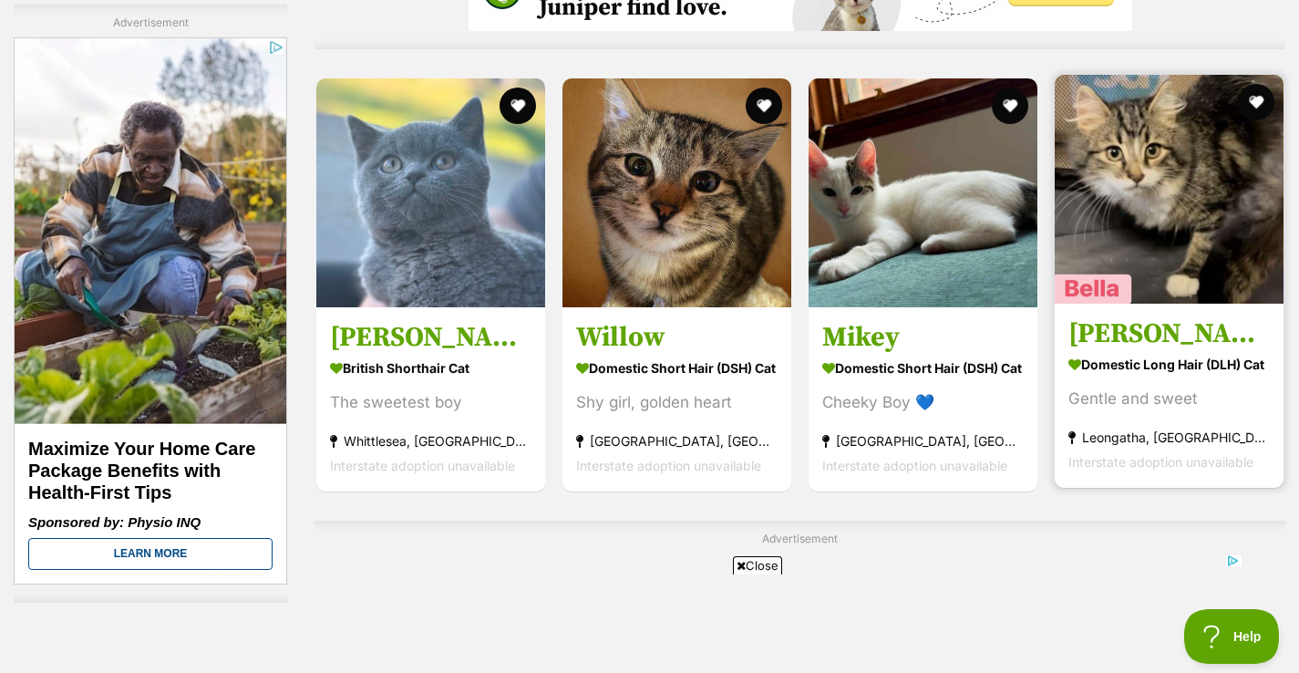
click at [1217, 184] on img at bounding box center [1168, 189] width 229 height 229
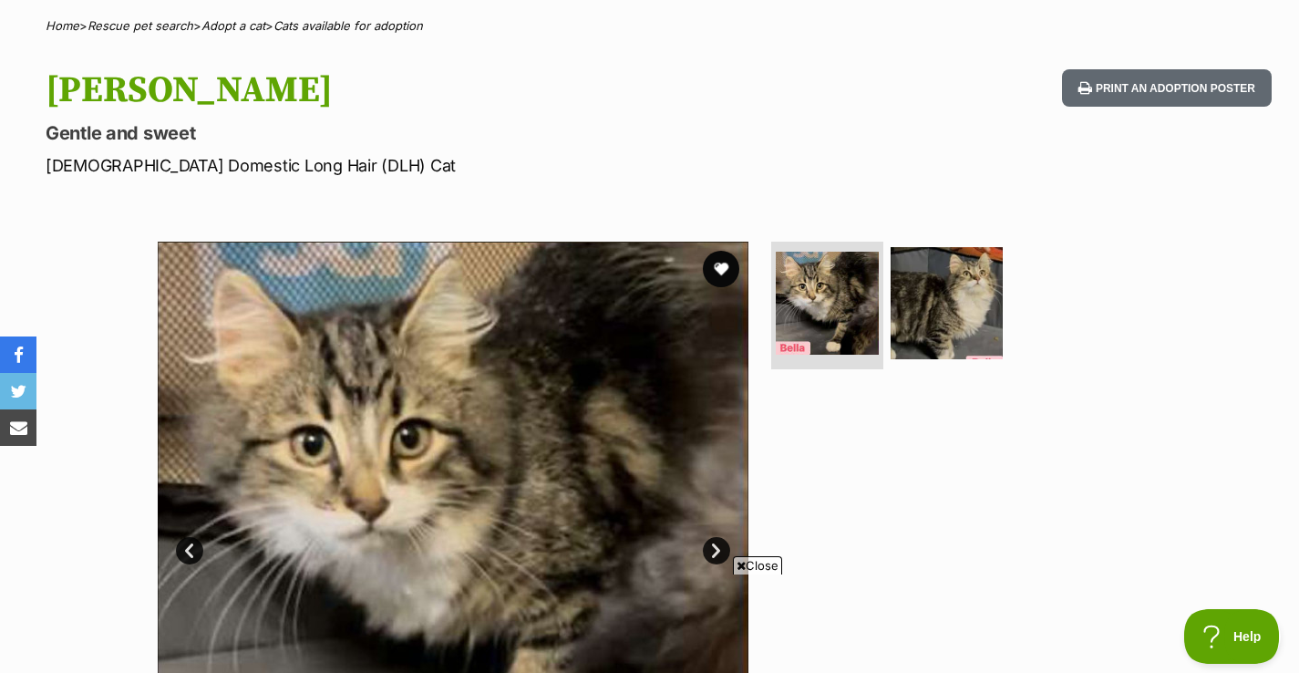
scroll to position [116, 0]
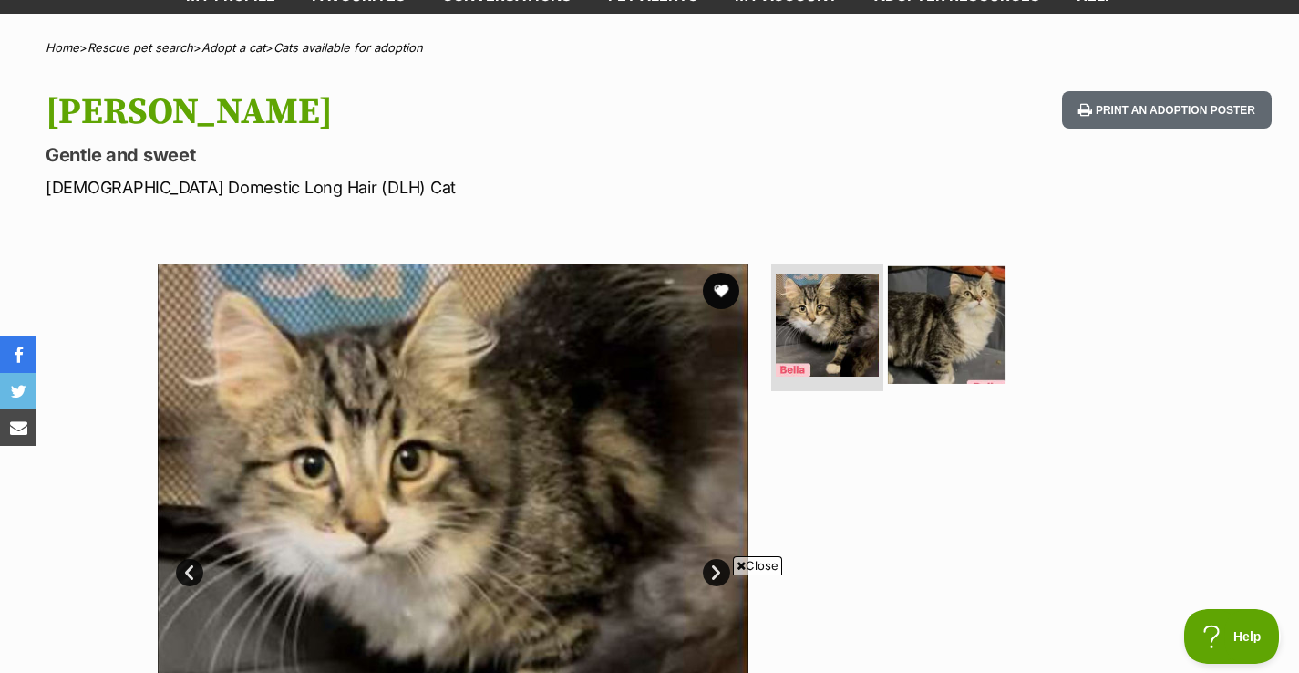
click at [980, 282] on img at bounding box center [947, 325] width 118 height 118
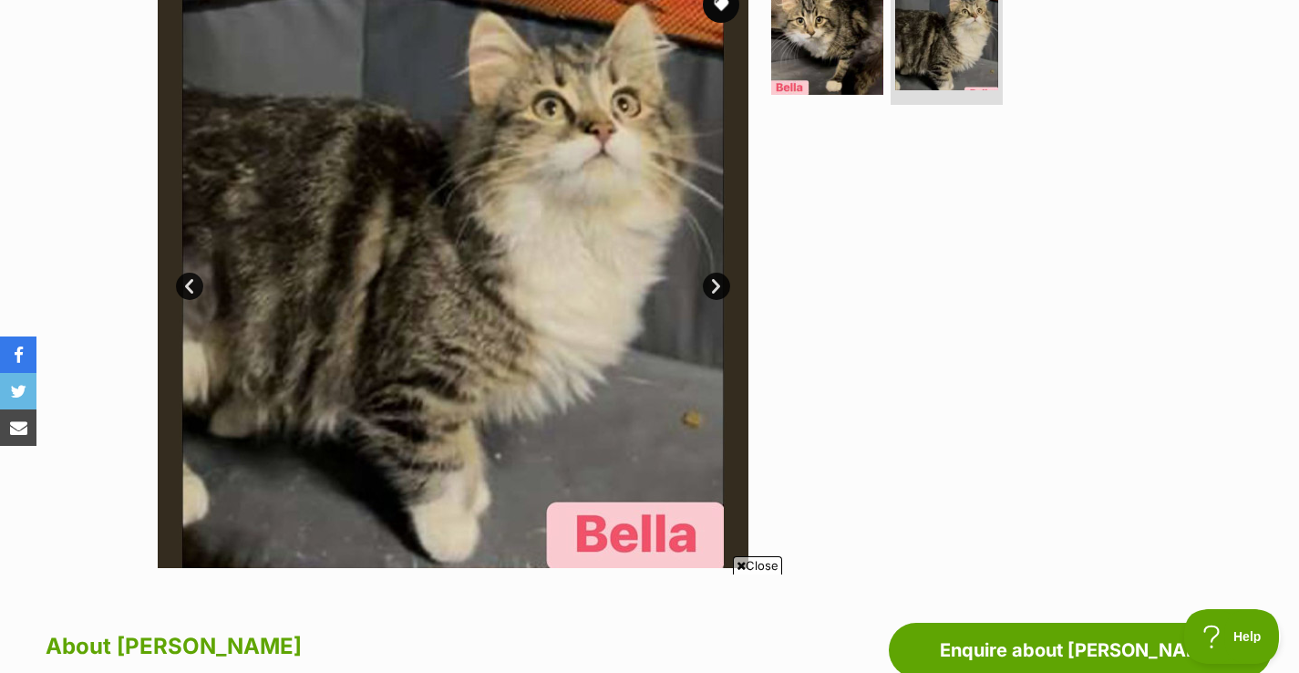
scroll to position [0, 0]
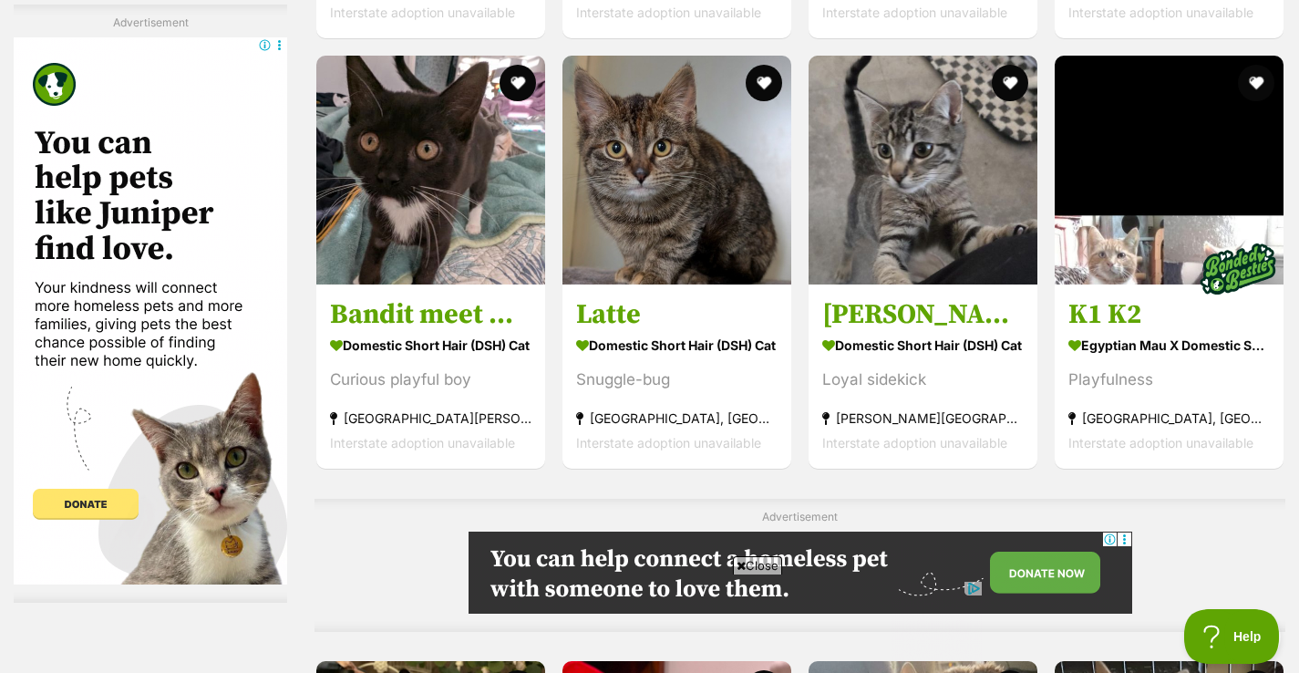
scroll to position [6756, 0]
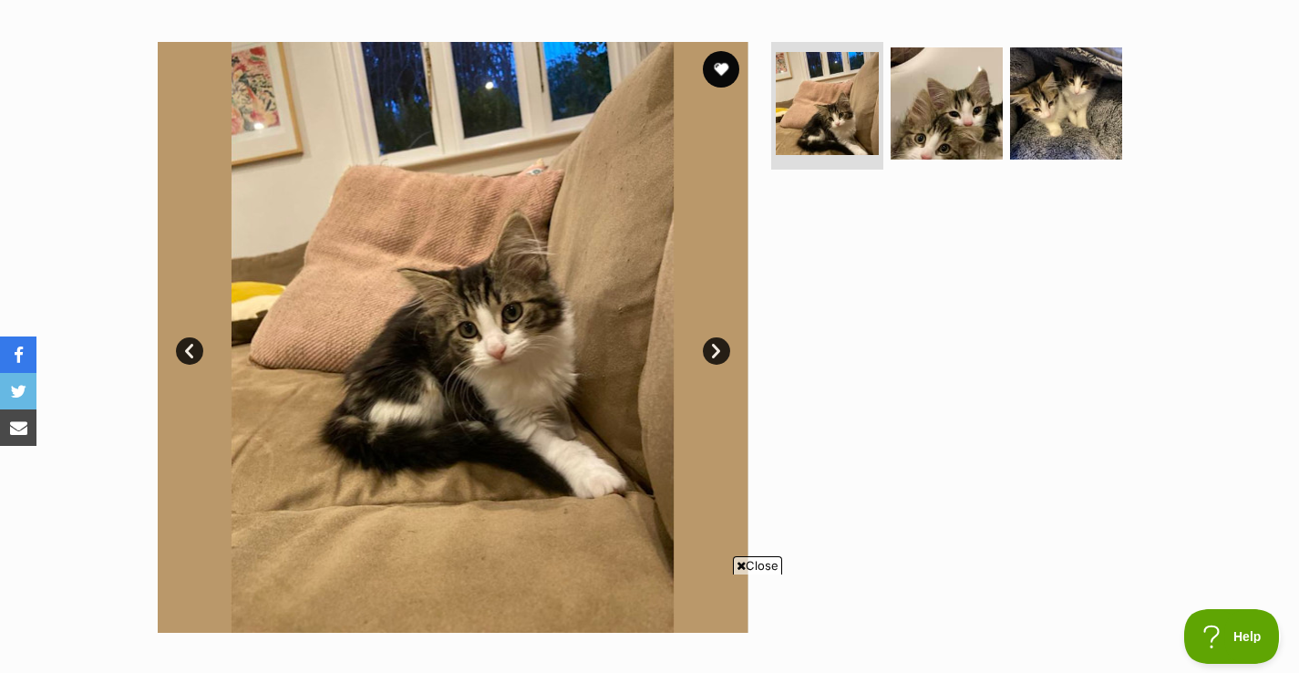
scroll to position [331, 0]
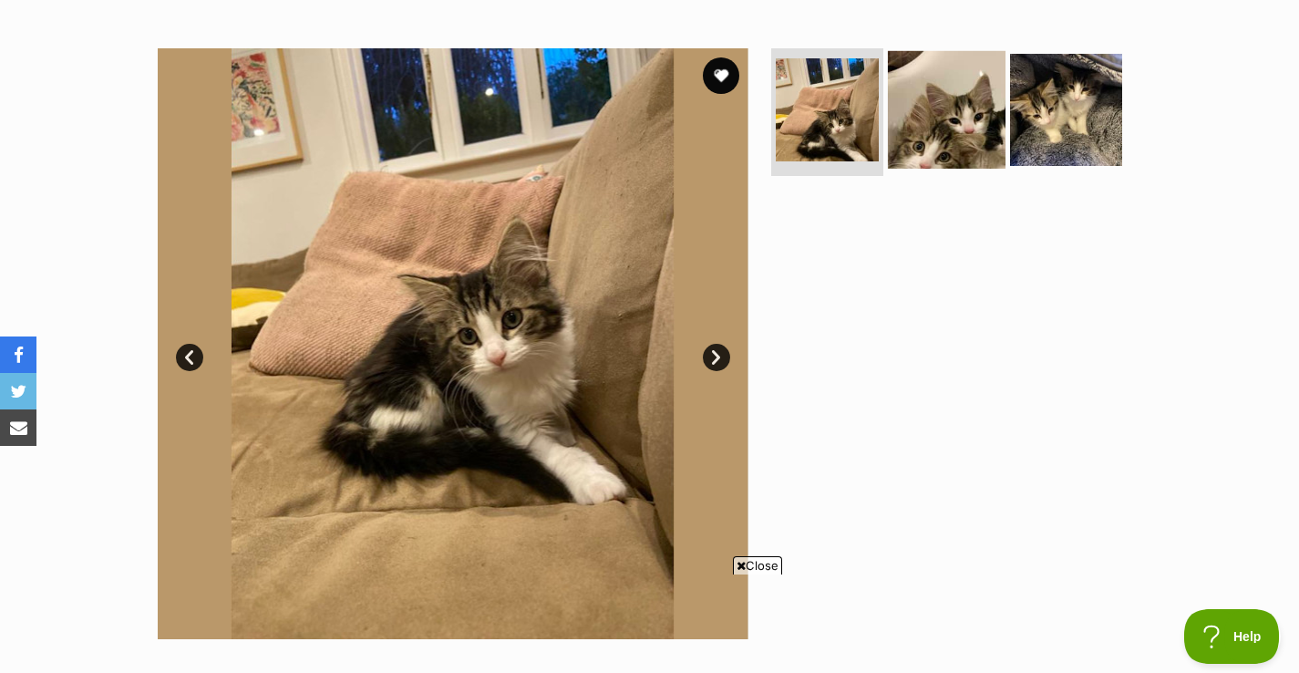
click at [953, 114] on img at bounding box center [947, 110] width 118 height 118
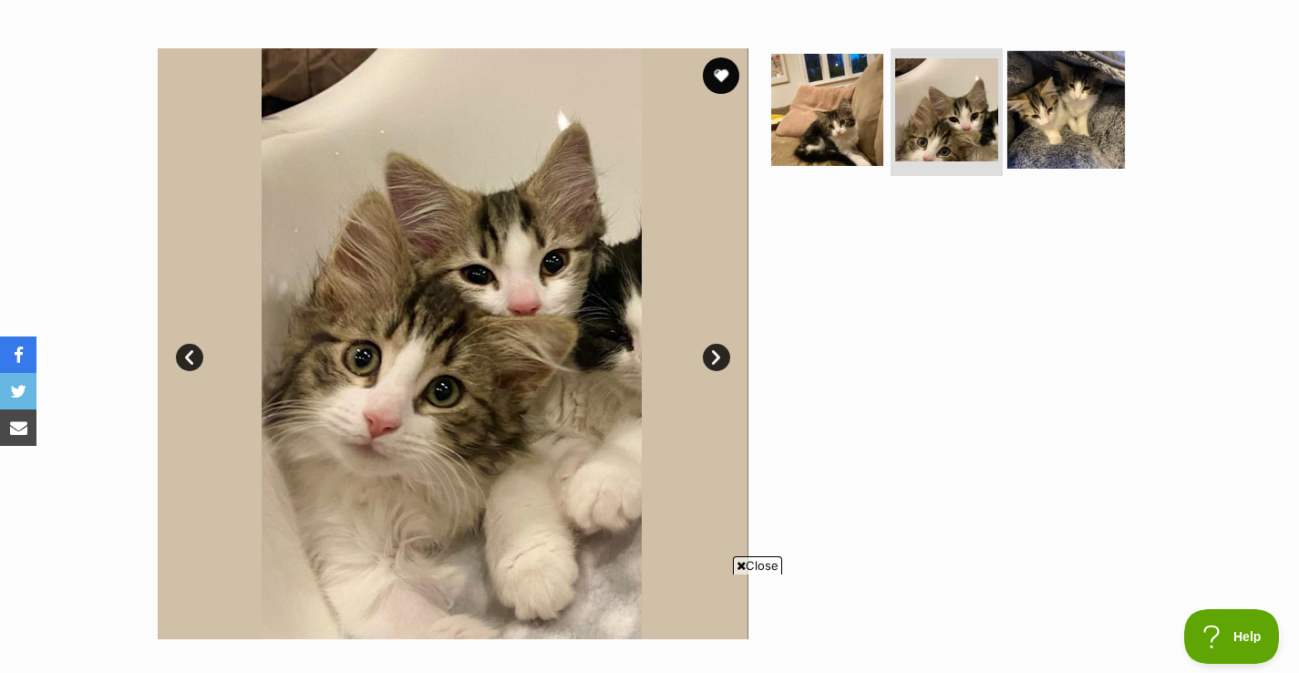
click at [1035, 106] on img at bounding box center [1066, 110] width 118 height 118
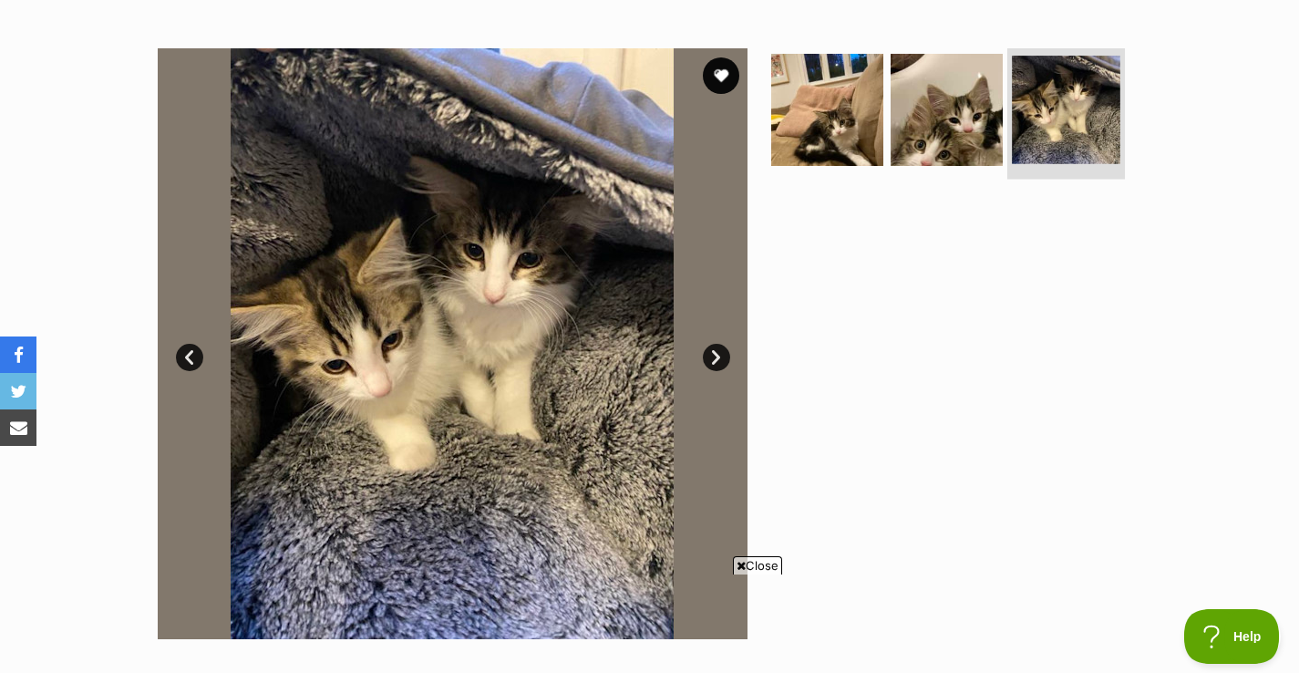
scroll to position [0, 0]
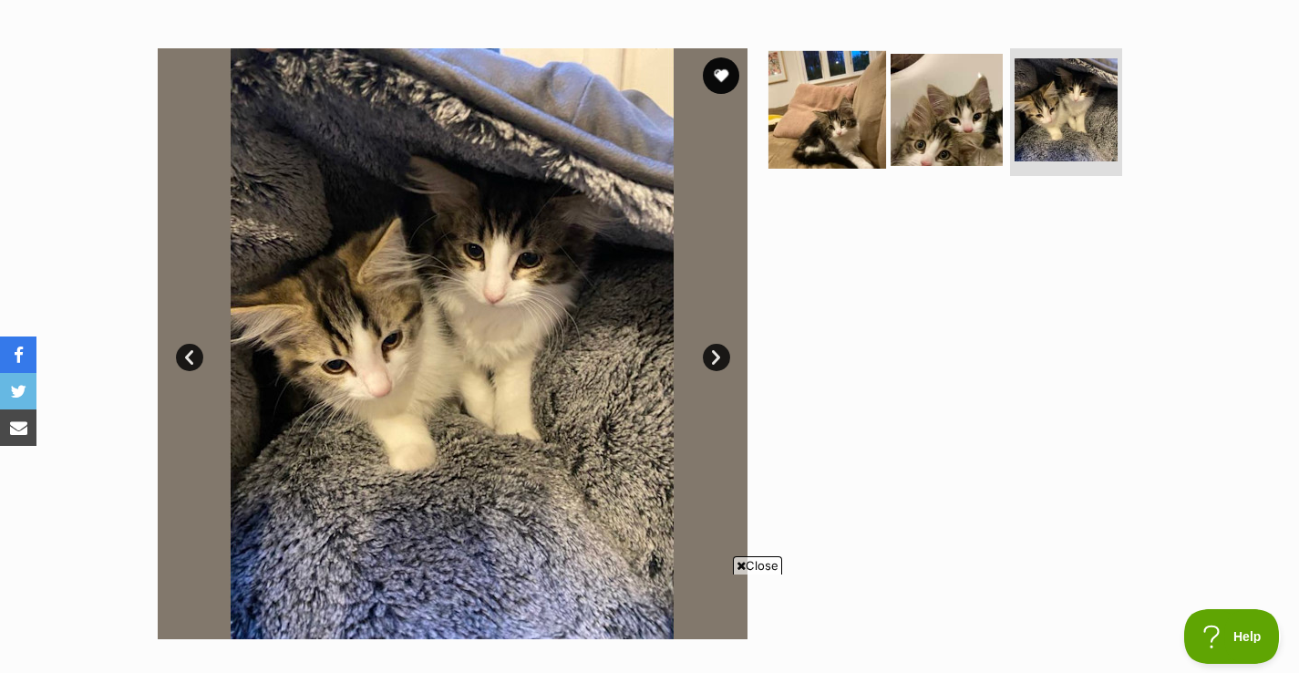
click at [848, 130] on img at bounding box center [827, 110] width 118 height 118
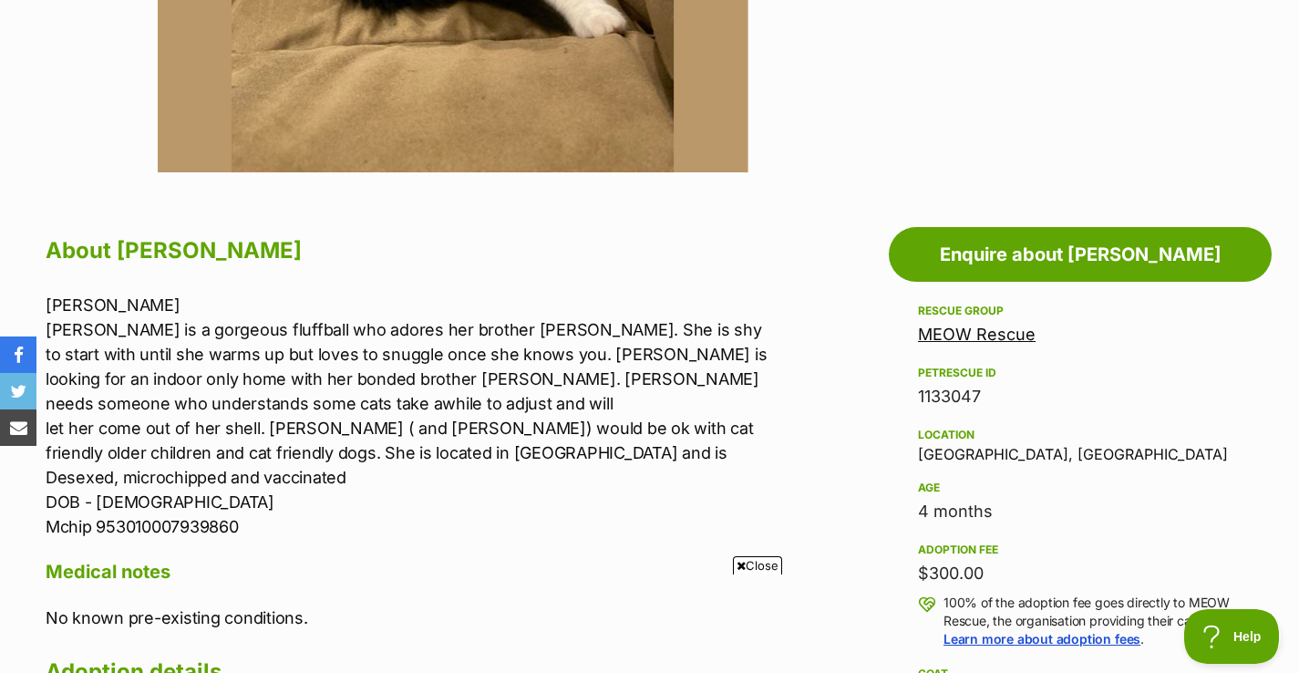
scroll to position [795, 0]
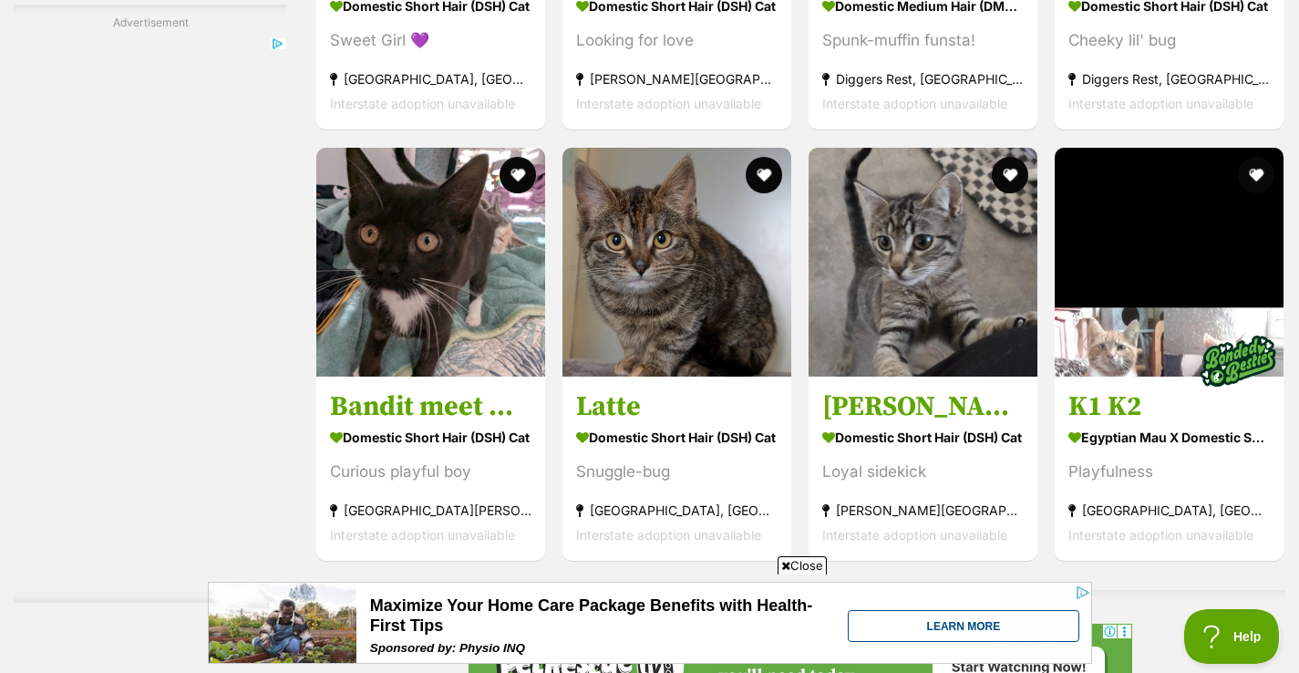
scroll to position [6218, 0]
